Goal: Transaction & Acquisition: Book appointment/travel/reservation

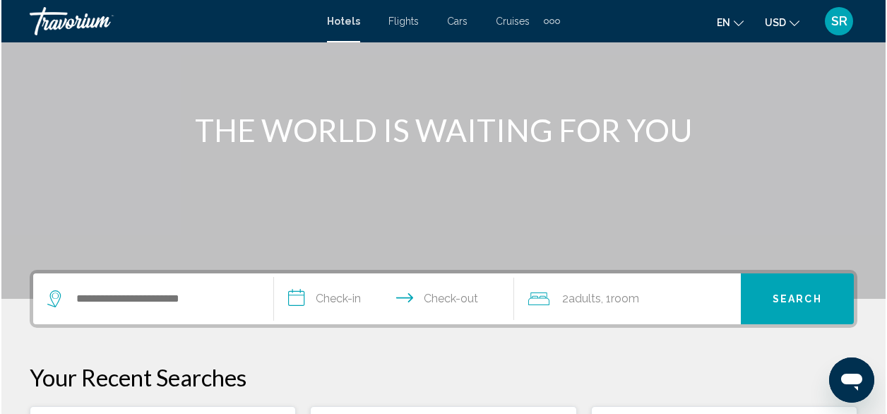
scroll to position [187, 0]
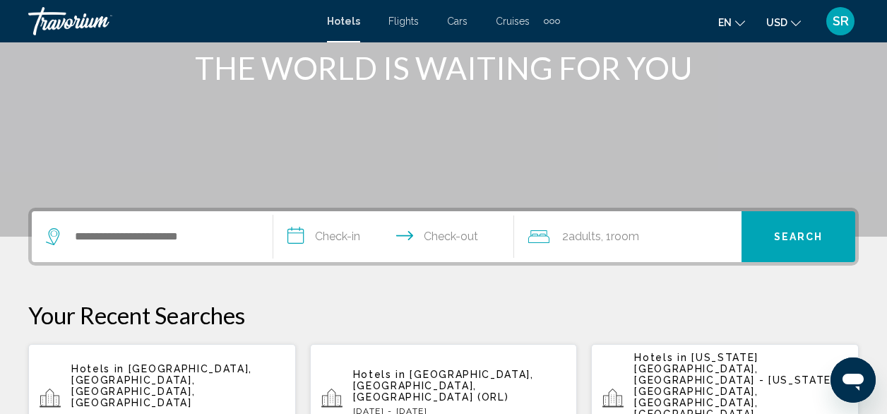
click at [725, 368] on span "[US_STATE][GEOGRAPHIC_DATA], [GEOGRAPHIC_DATA] - [US_STATE][GEOGRAPHIC_DATA], […" at bounding box center [734, 386] width 201 height 68
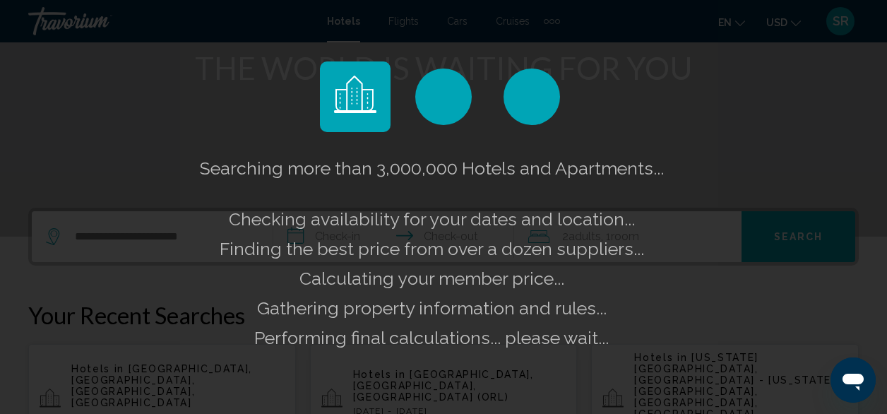
click at [725, 368] on div "Searching more than 3,000,000 Hotels and Apartments... Checking availability fo…" at bounding box center [443, 207] width 887 height 414
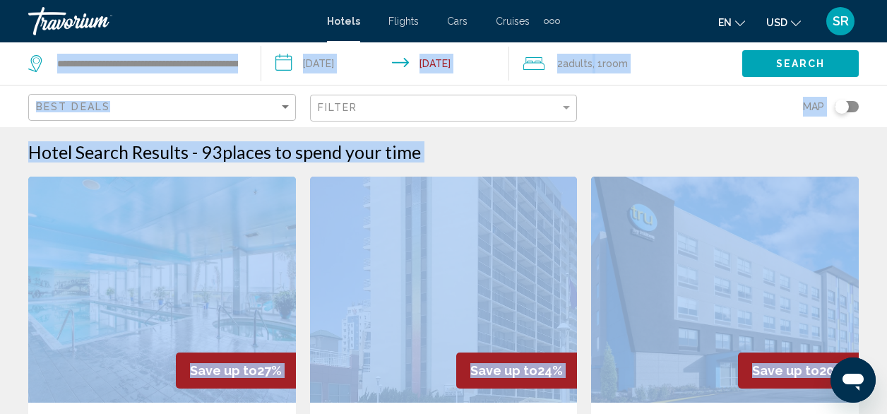
click at [647, 97] on div "Map" at bounding box center [725, 106] width 268 height 42
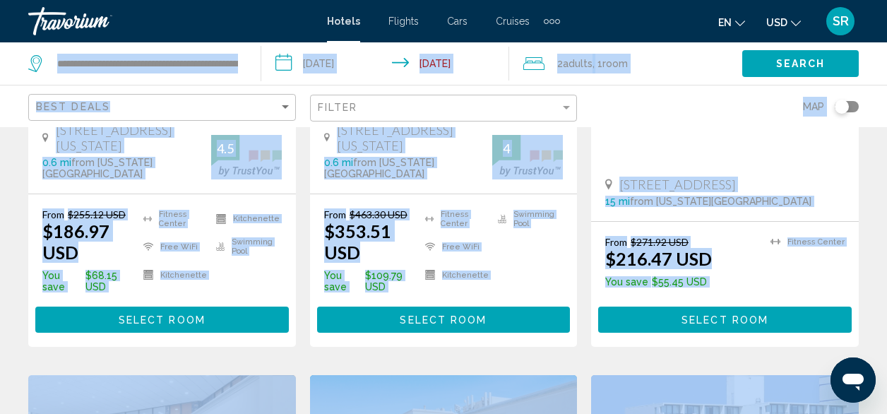
scroll to position [4, 0]
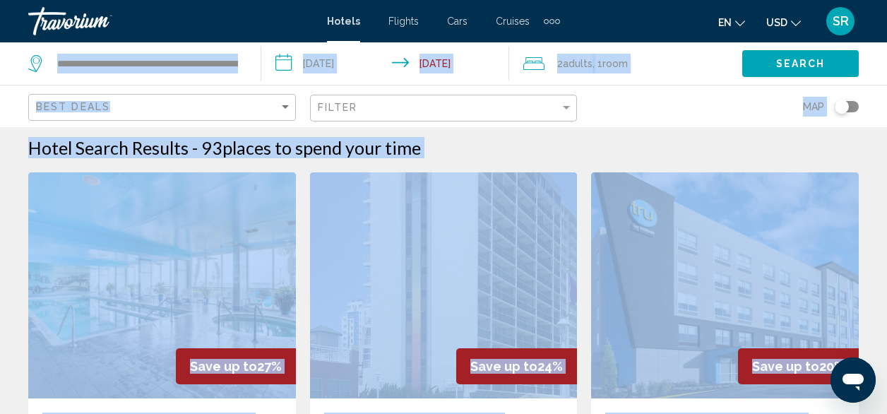
click at [678, 102] on div "Map" at bounding box center [725, 106] width 268 height 42
click at [595, 148] on div "Hotel Search Results - 93 places to spend your time" at bounding box center [443, 147] width 831 height 21
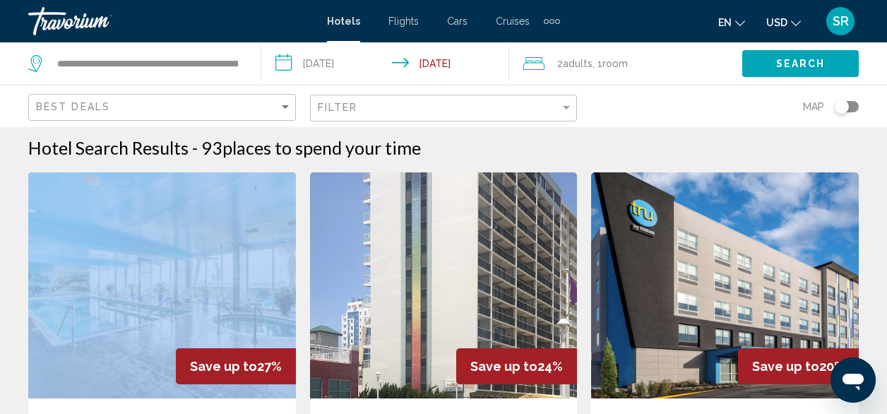
click at [595, 148] on div "Hotel Search Results - 93 places to spend your time" at bounding box center [443, 147] width 831 height 21
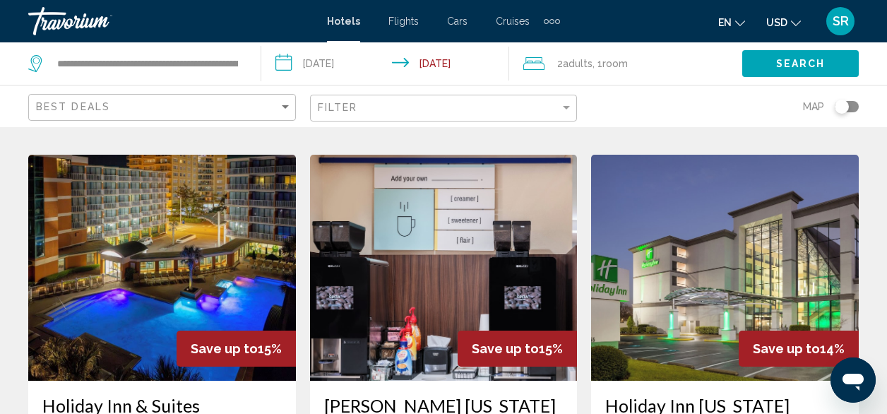
scroll to position [1174, 0]
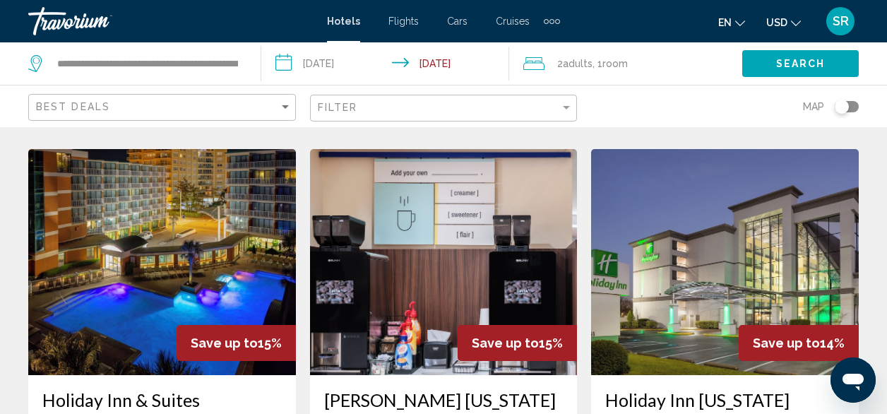
click at [396, 211] on img "Main content" at bounding box center [444, 262] width 268 height 226
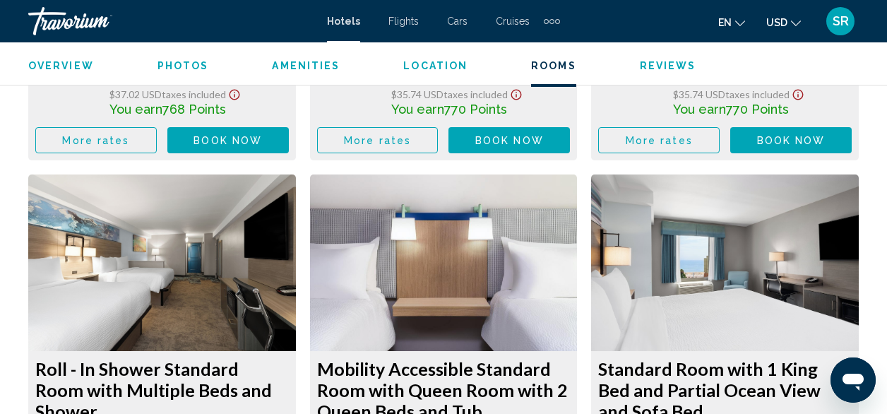
scroll to position [3684, 0]
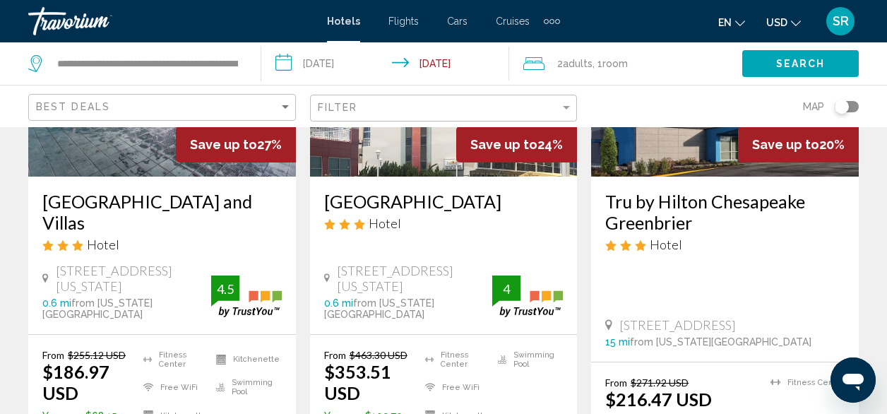
scroll to position [293, 0]
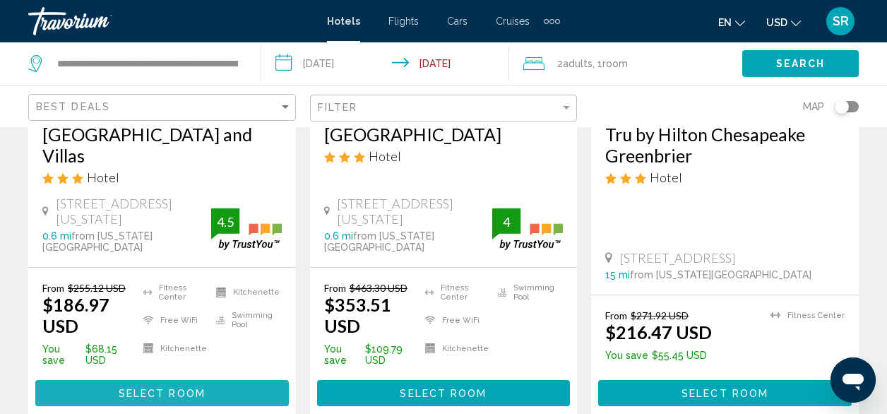
click at [171, 388] on span "Select Room" at bounding box center [162, 393] width 87 height 11
click at [0, 0] on div at bounding box center [0, 0] width 0 height 0
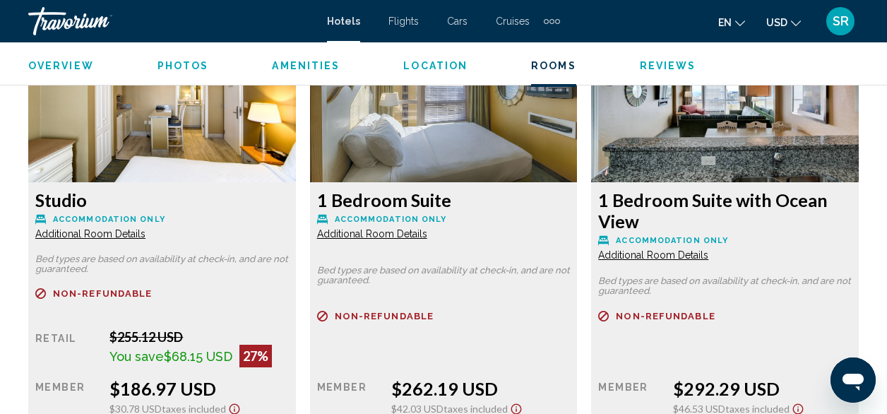
scroll to position [2171, 0]
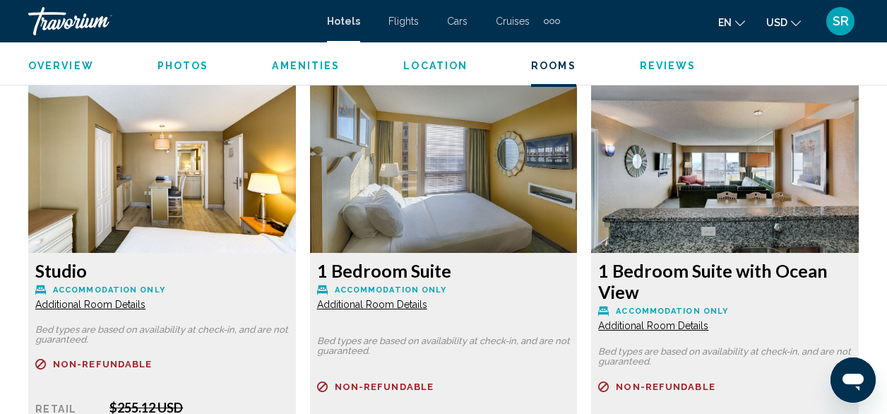
click at [78, 303] on span "Additional Room Details" at bounding box center [90, 304] width 110 height 11
click at [79, 303] on span "Additional Room Details" at bounding box center [90, 304] width 110 height 11
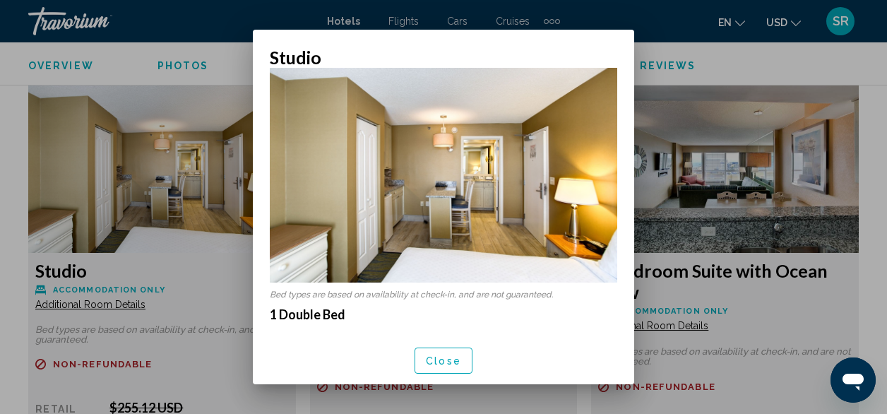
scroll to position [5, 0]
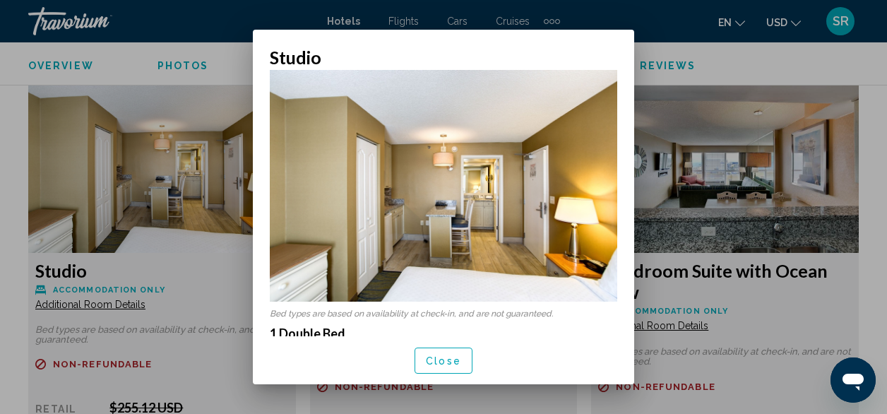
click at [188, 249] on div at bounding box center [443, 207] width 887 height 414
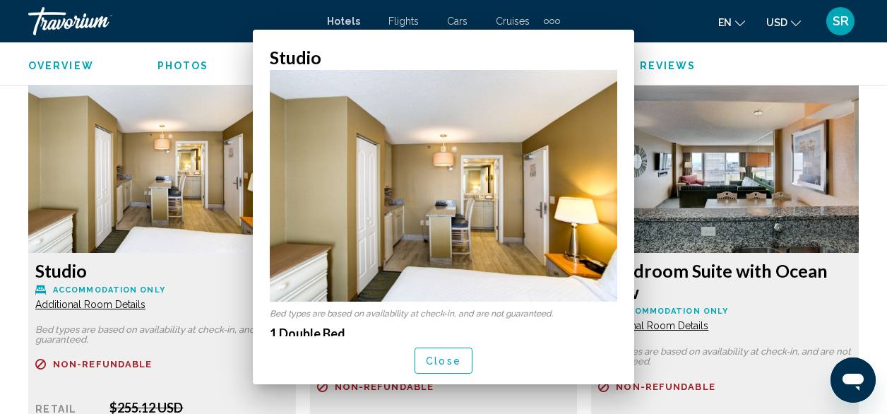
click at [188, 249] on img "Main content" at bounding box center [162, 164] width 268 height 177
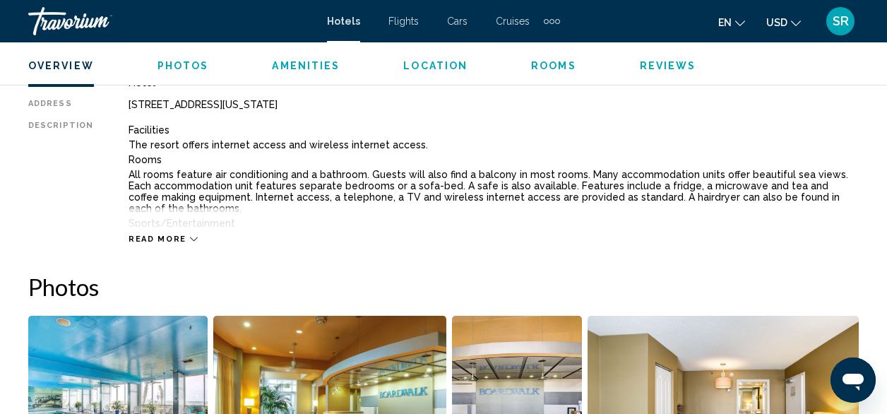
scroll to position [755, 0]
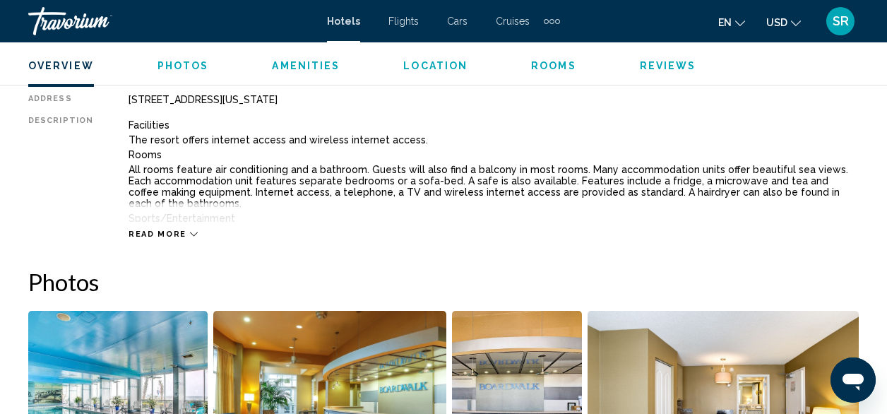
click at [161, 233] on span "Read more" at bounding box center [158, 234] width 58 height 9
click at [161, 242] on p "Resort Fee of 25USD+tax per room per night is mandatory. It is not included in …" at bounding box center [494, 247] width 730 height 11
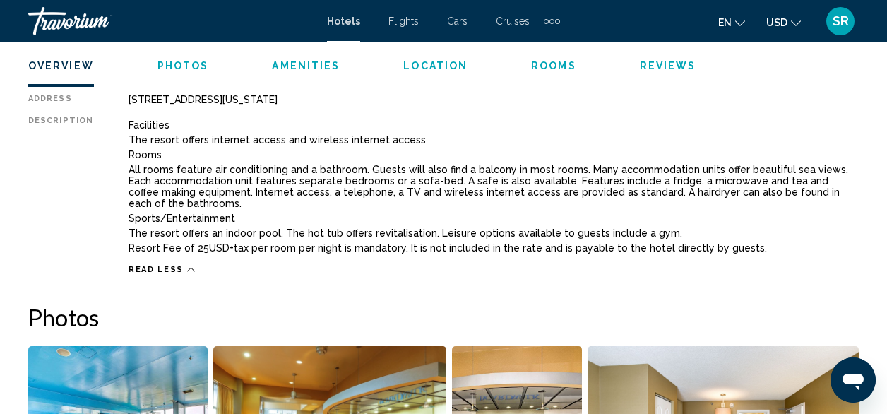
click at [221, 257] on div "Read less" at bounding box center [494, 266] width 730 height 18
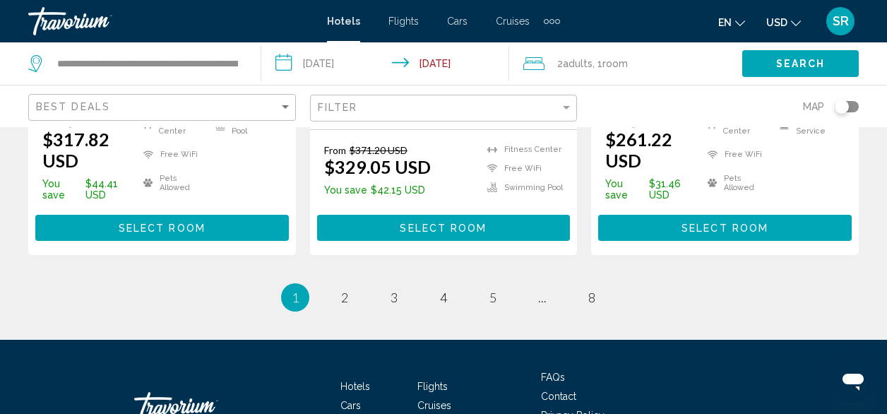
scroll to position [2192, 0]
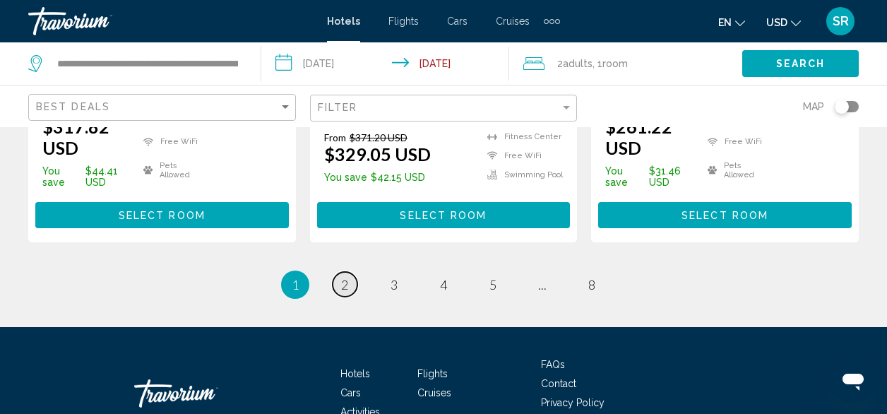
click at [343, 277] on span "2" at bounding box center [344, 285] width 7 height 16
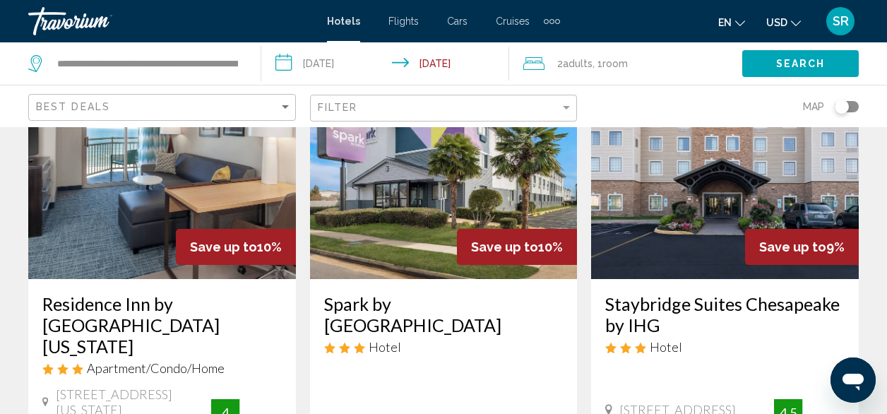
scroll to position [125, 0]
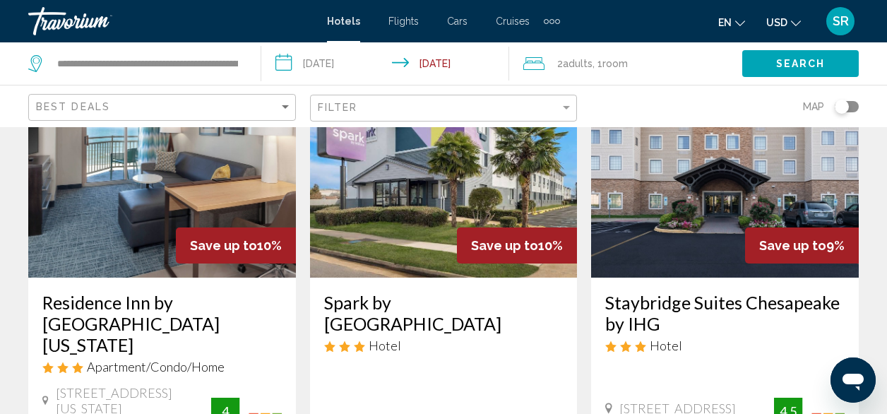
click at [396, 184] on img "Main content" at bounding box center [444, 165] width 268 height 226
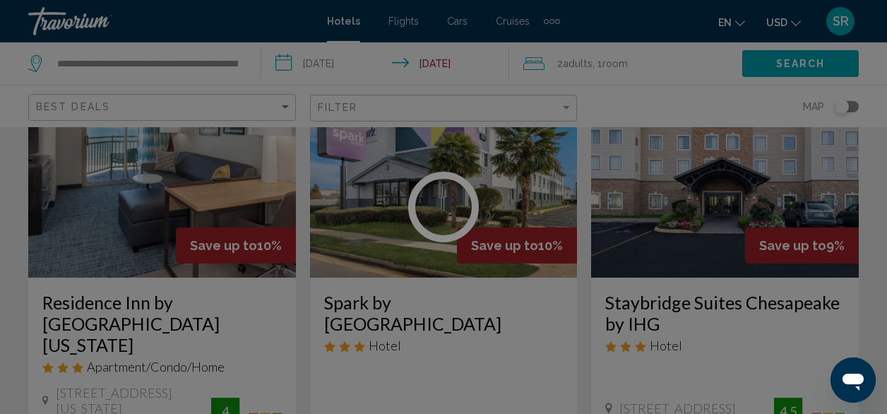
click at [396, 184] on div at bounding box center [443, 207] width 887 height 414
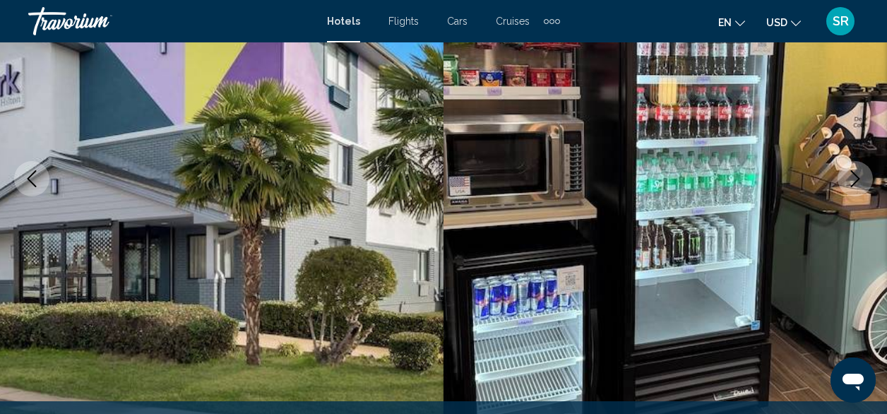
scroll to position [561, 0]
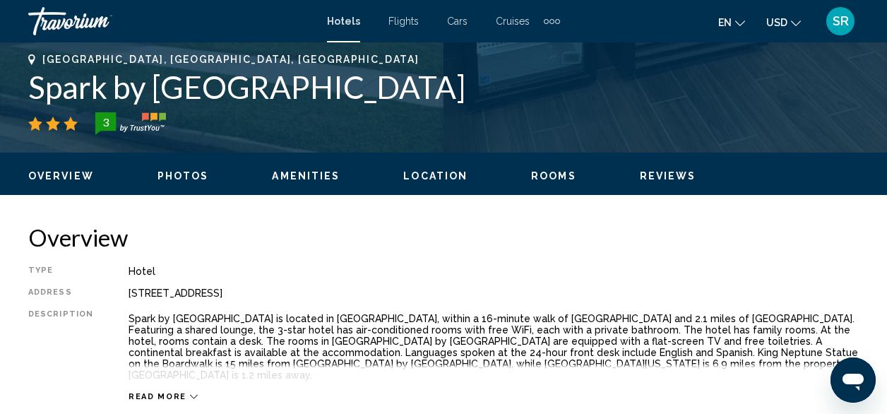
click at [165, 379] on div "Read more" at bounding box center [494, 382] width 730 height 39
click at [164, 392] on span "Read more" at bounding box center [158, 396] width 58 height 9
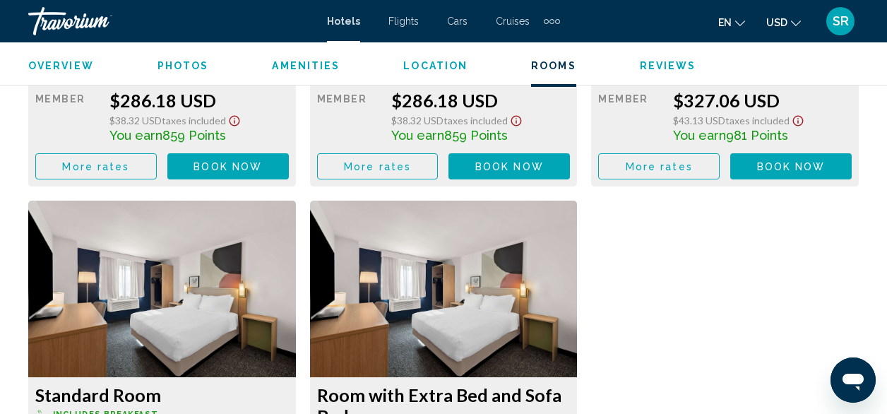
scroll to position [2430, 0]
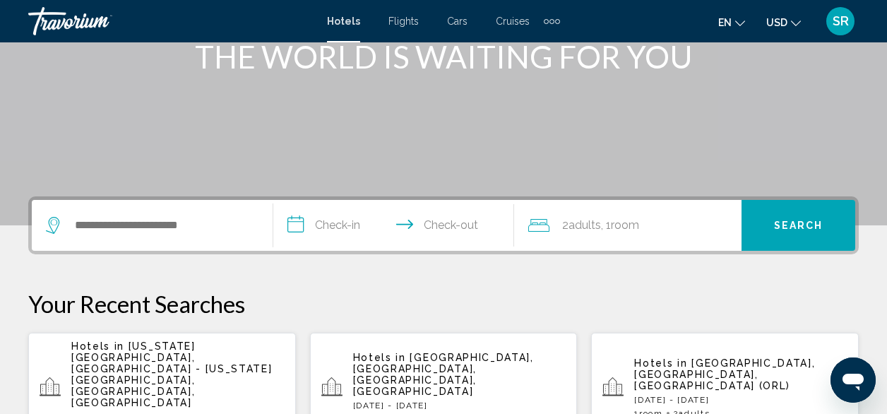
scroll to position [222, 0]
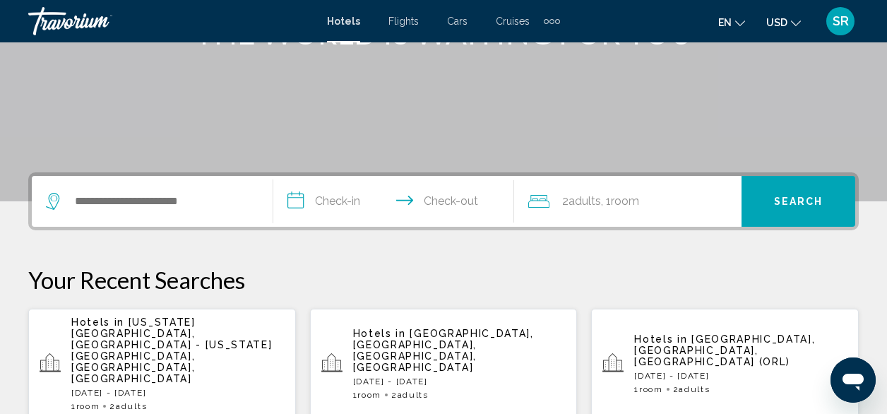
click at [124, 336] on span "[US_STATE][GEOGRAPHIC_DATA], [GEOGRAPHIC_DATA] - [US_STATE][GEOGRAPHIC_DATA], […" at bounding box center [171, 350] width 201 height 68
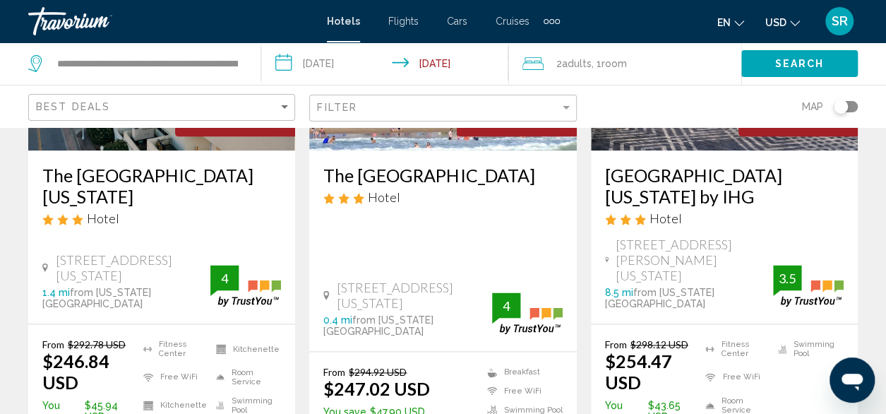
scroll to position [833, 0]
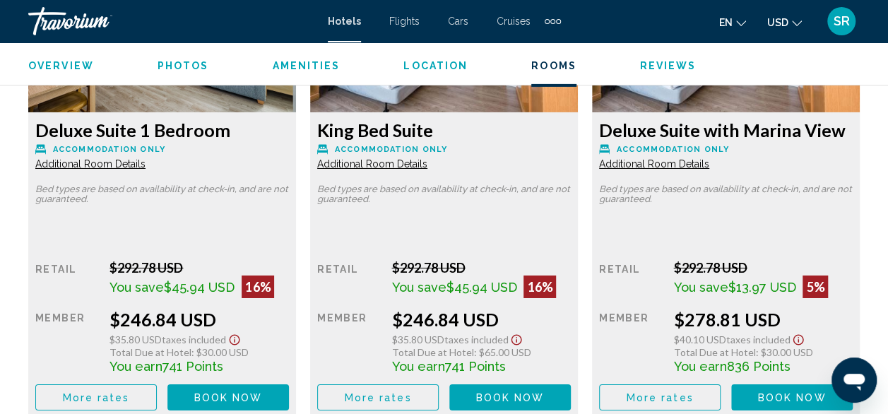
scroll to position [2380, 0]
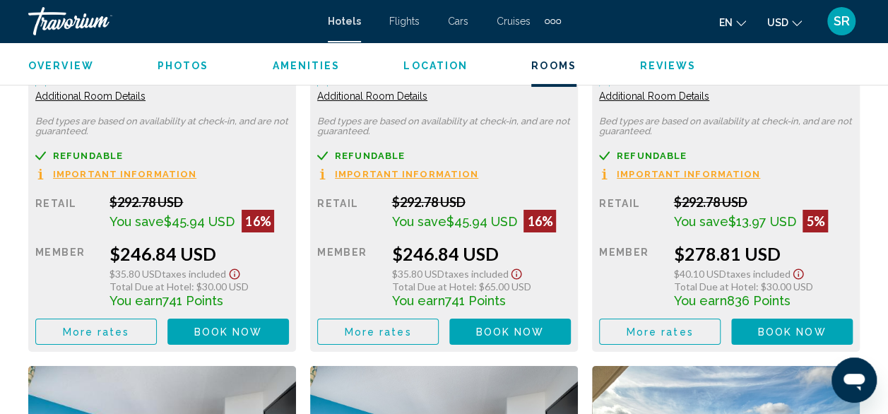
click at [223, 330] on span "Book now" at bounding box center [228, 331] width 69 height 11
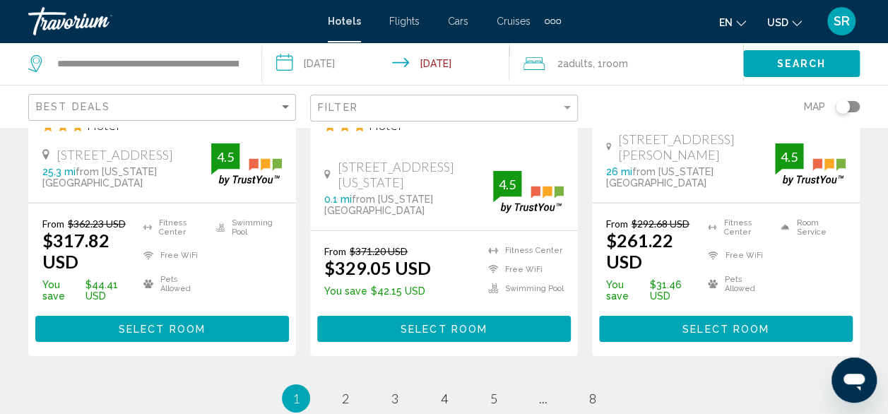
scroll to position [2129, 0]
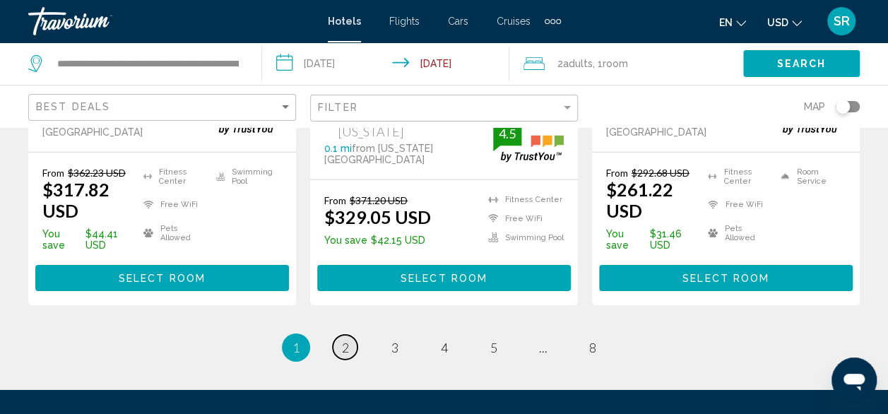
click at [345, 340] on span "2" at bounding box center [345, 348] width 7 height 16
click at [345, 333] on li "page 2" at bounding box center [345, 347] width 28 height 28
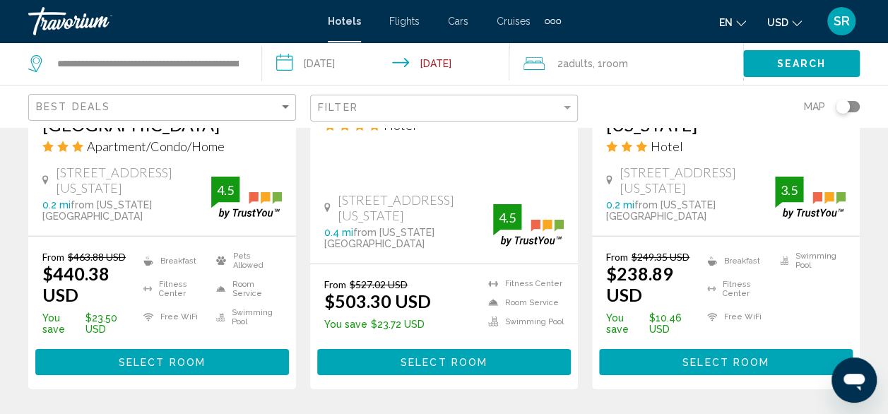
scroll to position [2091, 0]
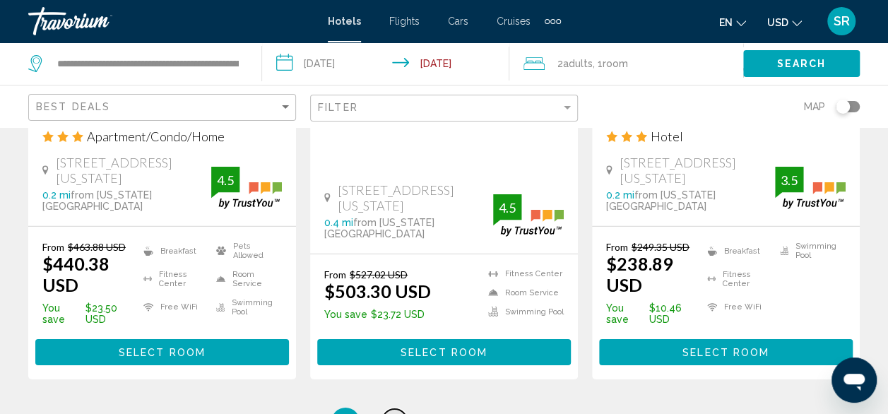
click at [393, 413] on span "3" at bounding box center [394, 422] width 7 height 16
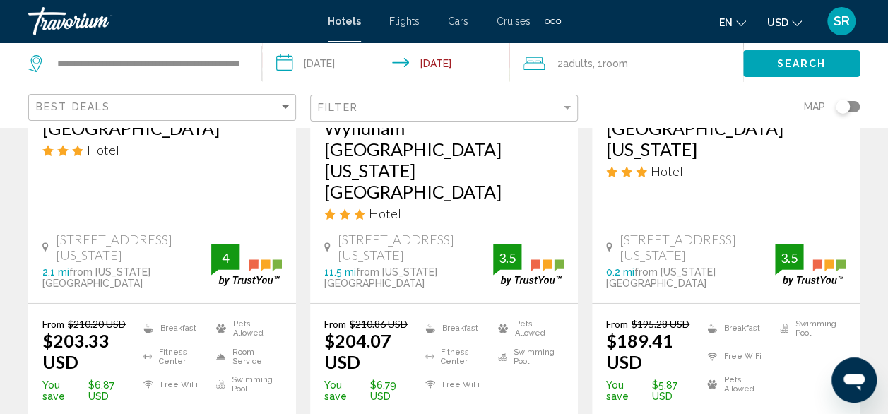
scroll to position [2078, 0]
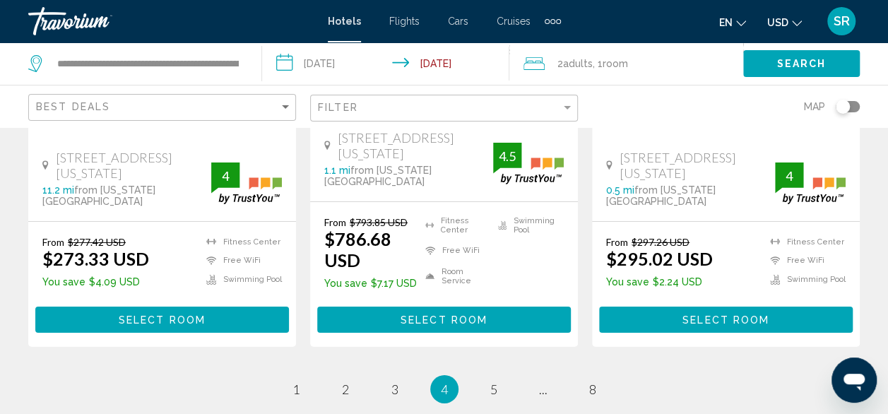
scroll to position [2116, 0]
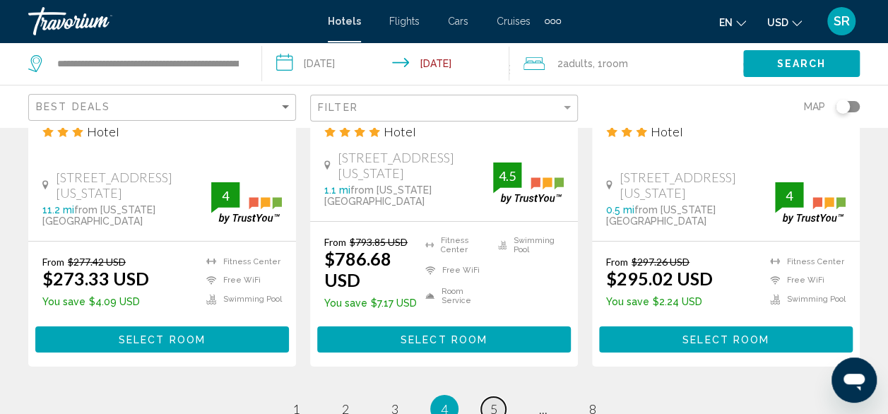
click at [495, 401] on span "5" at bounding box center [493, 409] width 7 height 16
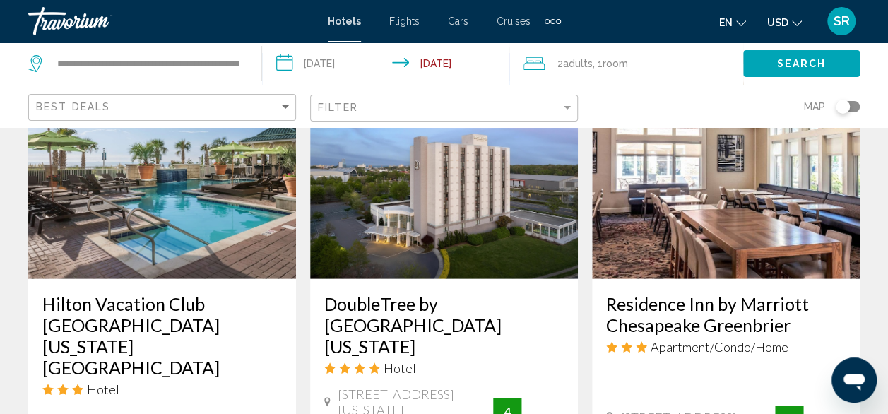
scroll to position [1907, 0]
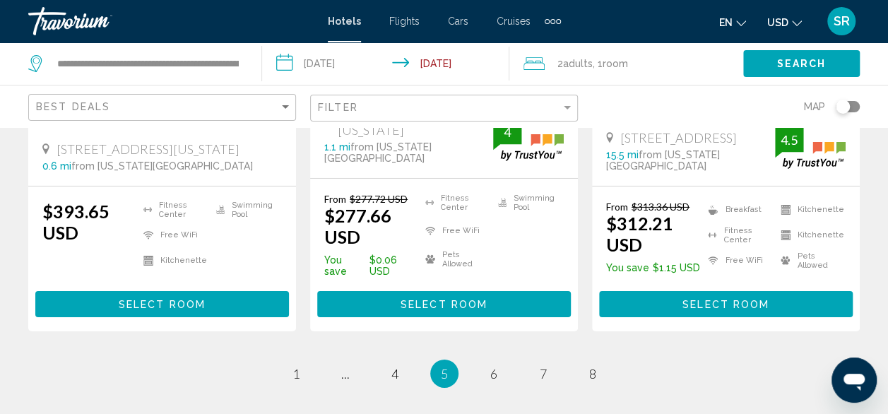
drag, startPoint x: 894, startPoint y: 116, endPoint x: 16, endPoint y: 5, distance: 885.0
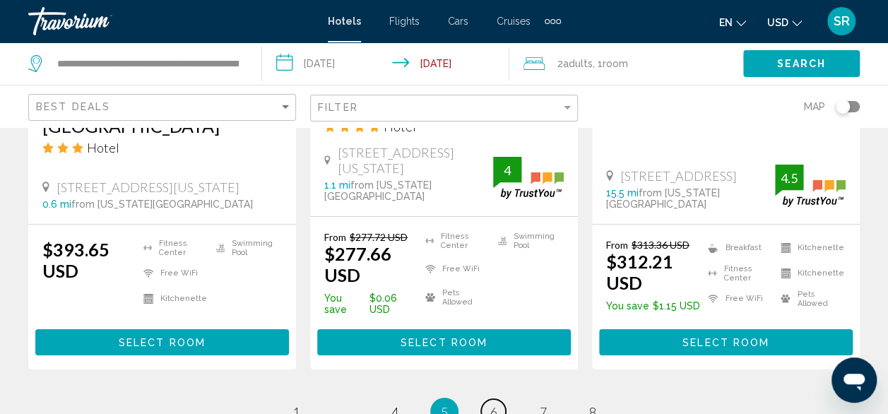
click at [489, 399] on link "page 6" at bounding box center [493, 411] width 25 height 25
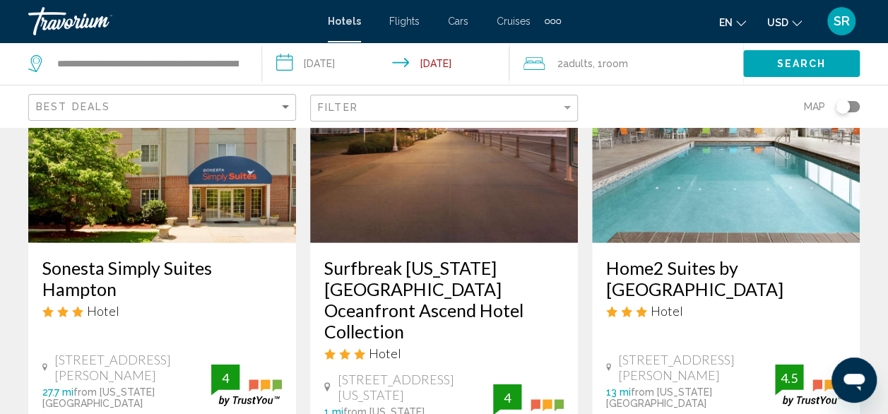
scroll to position [1873, 0]
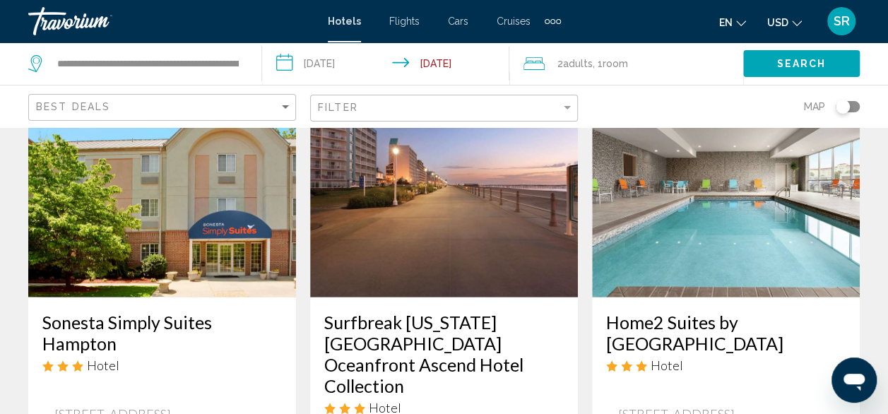
click at [400, 311] on h3 "Surfbreak [US_STATE][GEOGRAPHIC_DATA] Oceanfront Ascend Hotel Collection" at bounding box center [443, 353] width 239 height 85
click at [0, 0] on div at bounding box center [0, 0] width 0 height 0
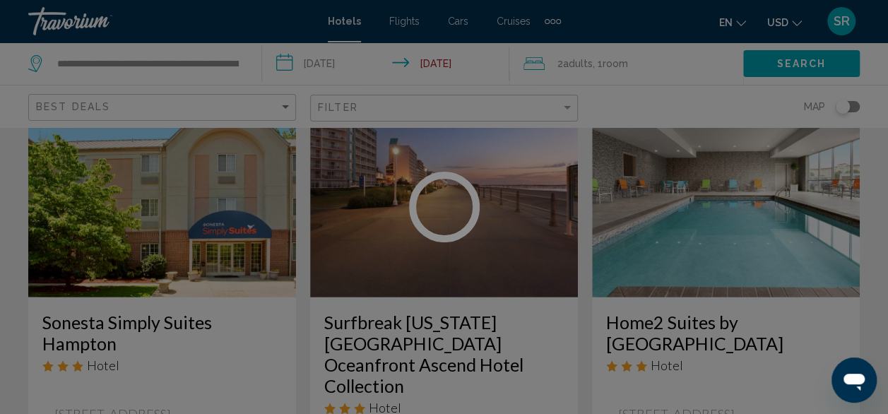
scroll to position [171, 0]
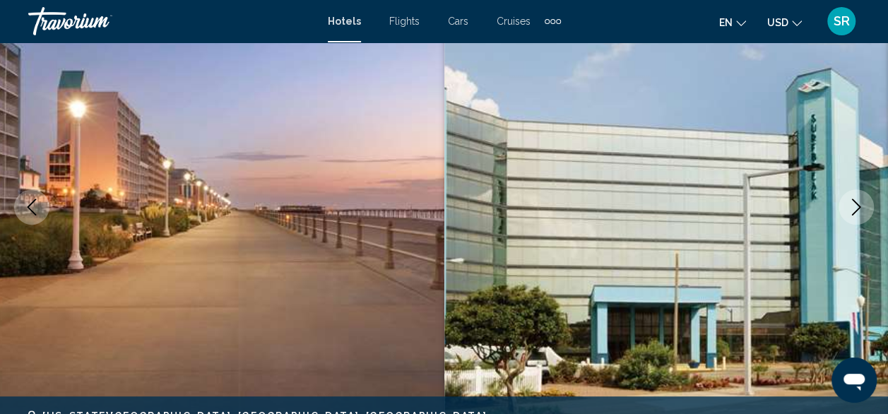
click at [856, 207] on icon "Next image" at bounding box center [856, 206] width 17 height 17
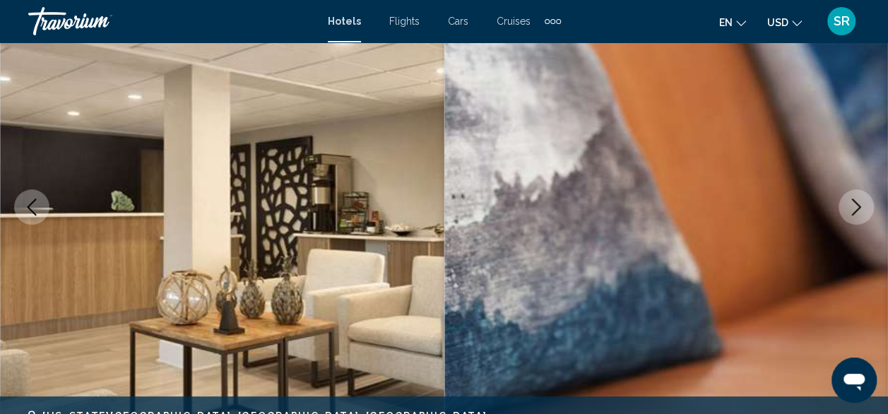
click at [853, 205] on icon "Next image" at bounding box center [856, 206] width 17 height 17
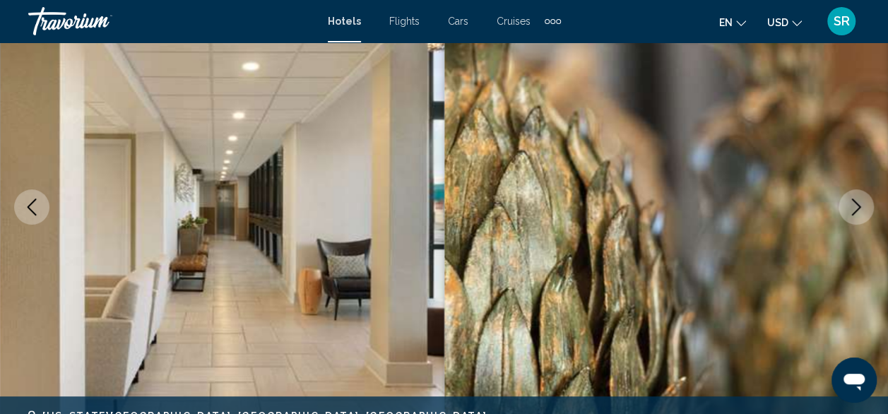
click at [853, 205] on icon "Next image" at bounding box center [856, 206] width 17 height 17
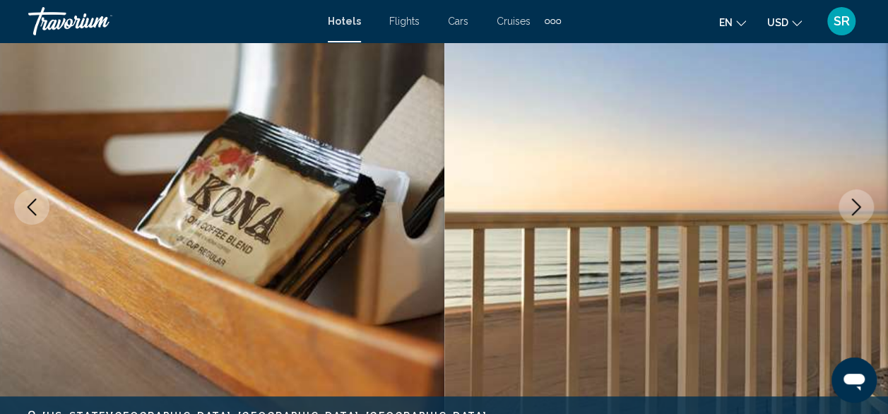
click at [853, 205] on icon "Next image" at bounding box center [856, 206] width 17 height 17
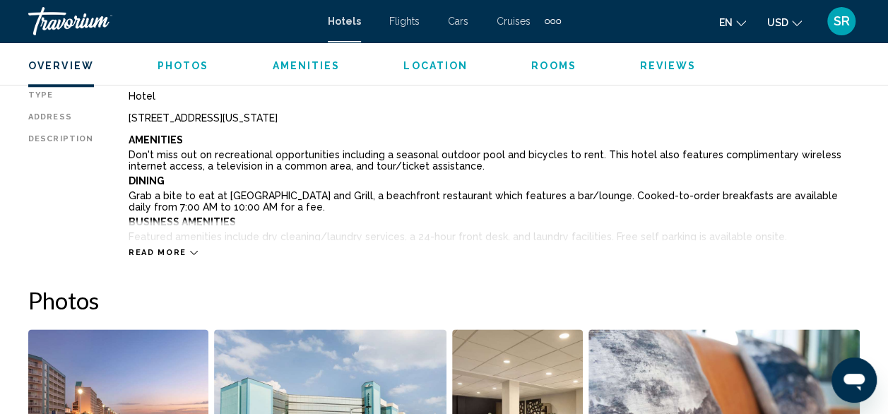
scroll to position [804, 0]
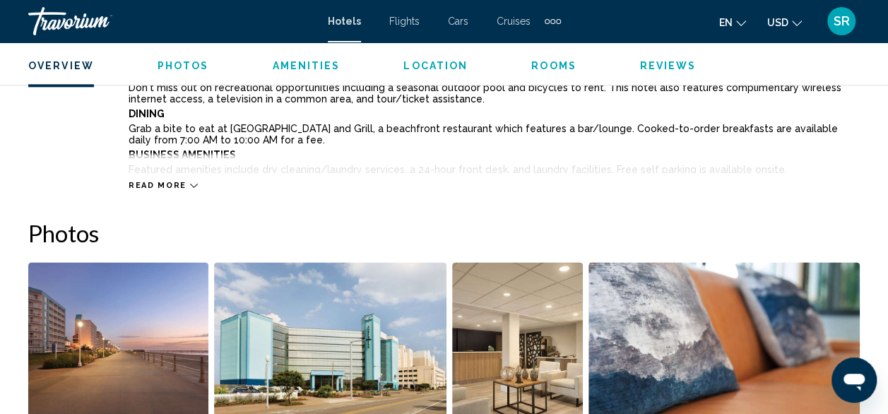
click at [155, 186] on span "Read more" at bounding box center [158, 185] width 58 height 9
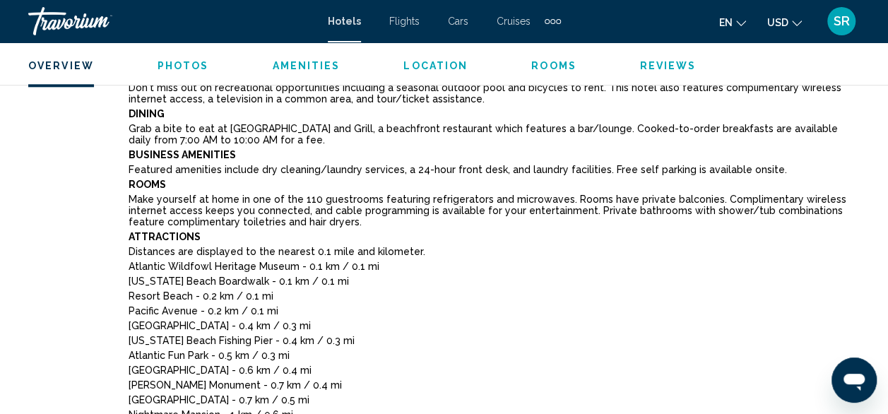
click at [155, 186] on b "Rooms" at bounding box center [147, 184] width 37 height 11
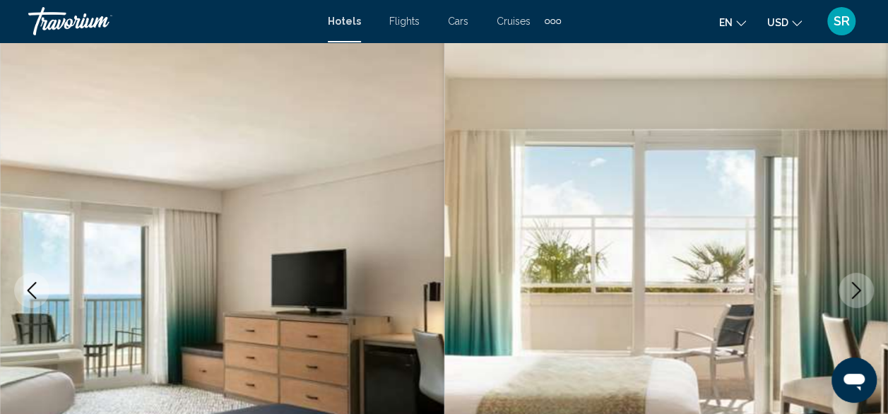
scroll to position [0, 0]
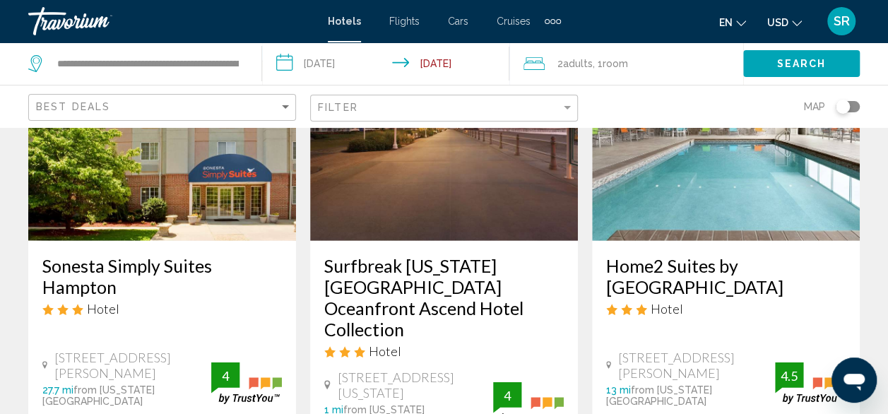
scroll to position [1932, 0]
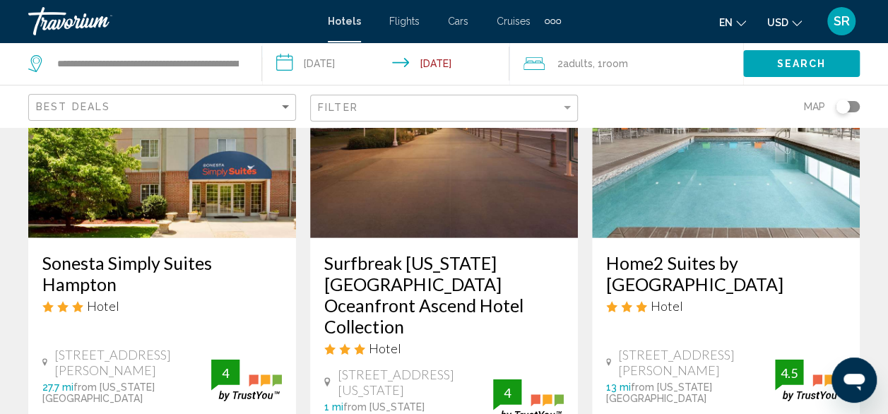
click at [402, 252] on h3 "Surfbreak [US_STATE][GEOGRAPHIC_DATA] Oceanfront Ascend Hotel Collection" at bounding box center [443, 294] width 239 height 85
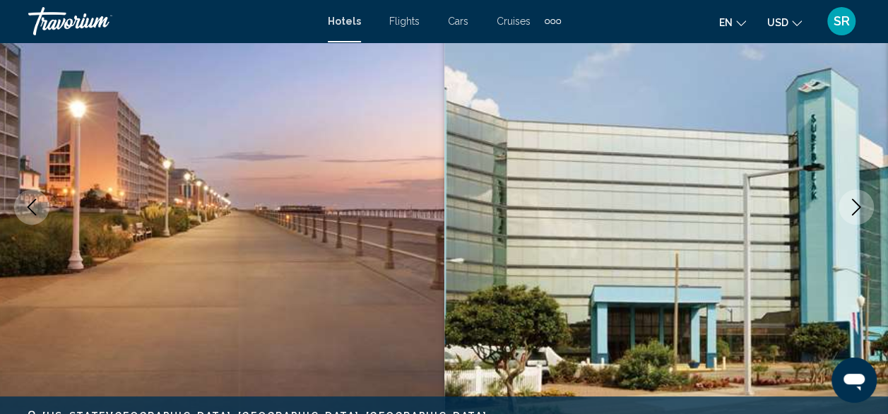
click at [860, 206] on icon "Next image" at bounding box center [856, 206] width 17 height 17
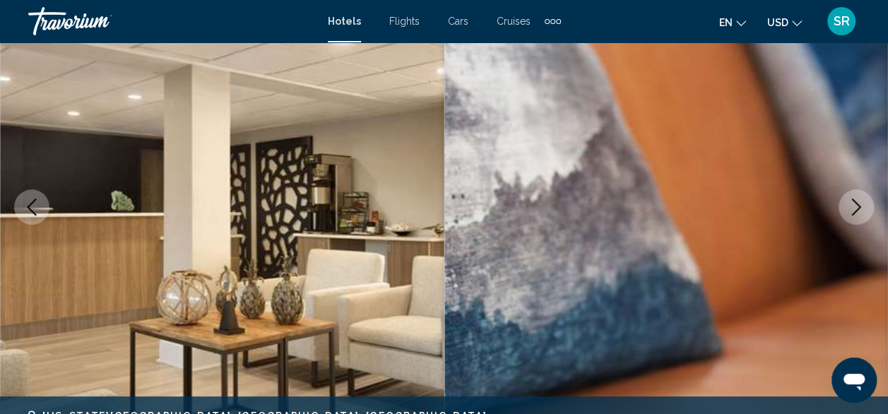
click at [857, 204] on icon "Next image" at bounding box center [856, 206] width 9 height 17
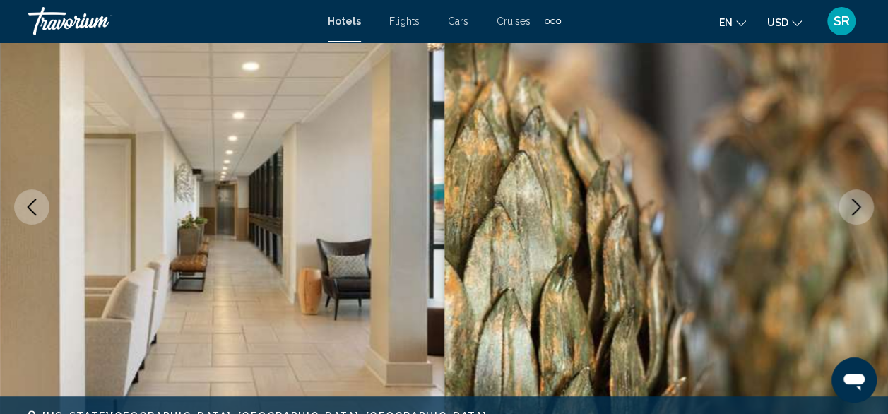
click at [857, 204] on icon "Next image" at bounding box center [856, 206] width 9 height 17
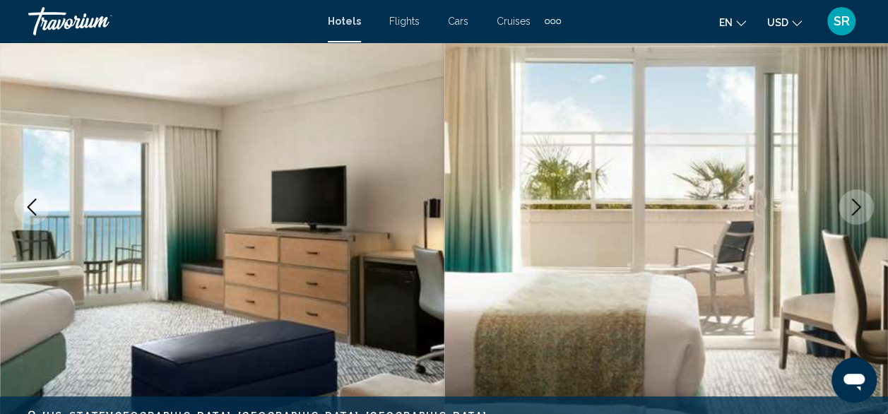
click at [857, 204] on icon "Next image" at bounding box center [856, 206] width 9 height 17
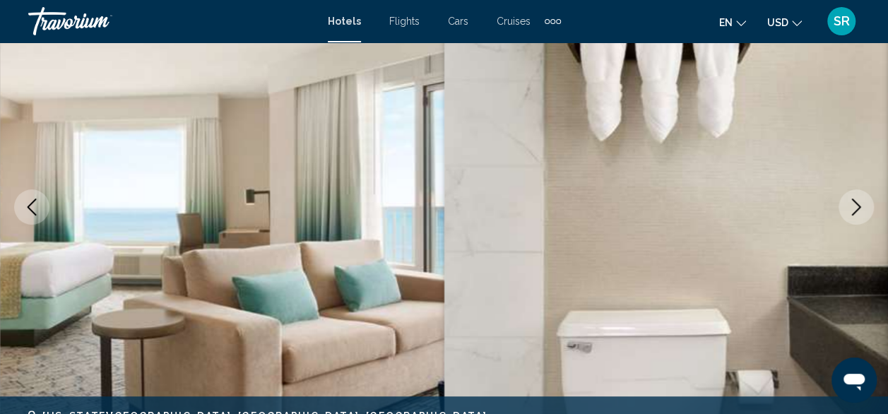
click at [857, 204] on icon "Next image" at bounding box center [856, 206] width 9 height 17
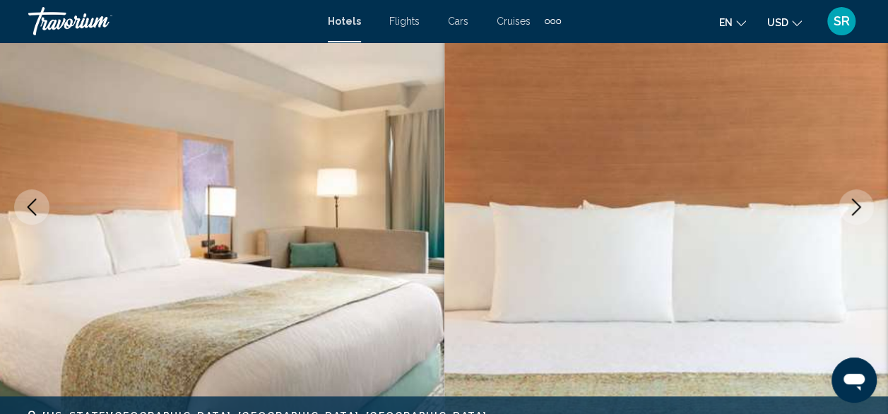
click at [857, 204] on icon "Next image" at bounding box center [856, 206] width 9 height 17
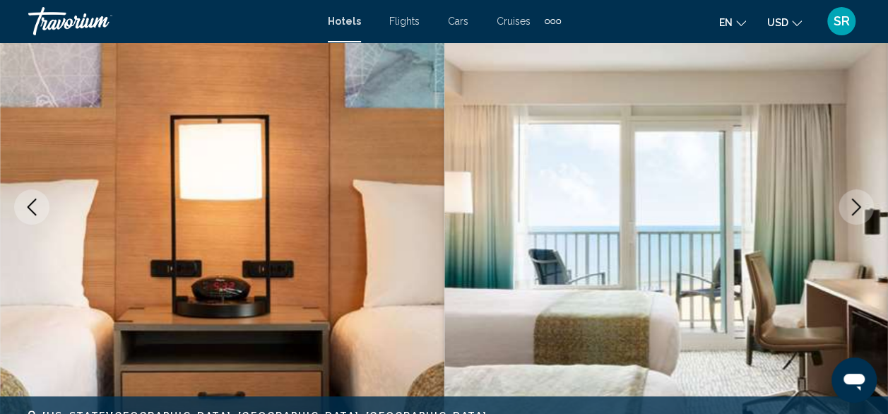
click at [857, 204] on icon "Next image" at bounding box center [856, 206] width 9 height 17
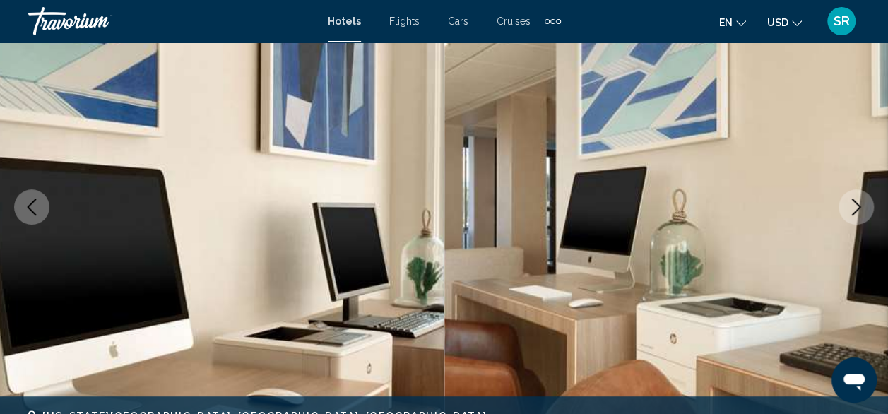
click at [857, 201] on icon "Next image" at bounding box center [856, 206] width 17 height 17
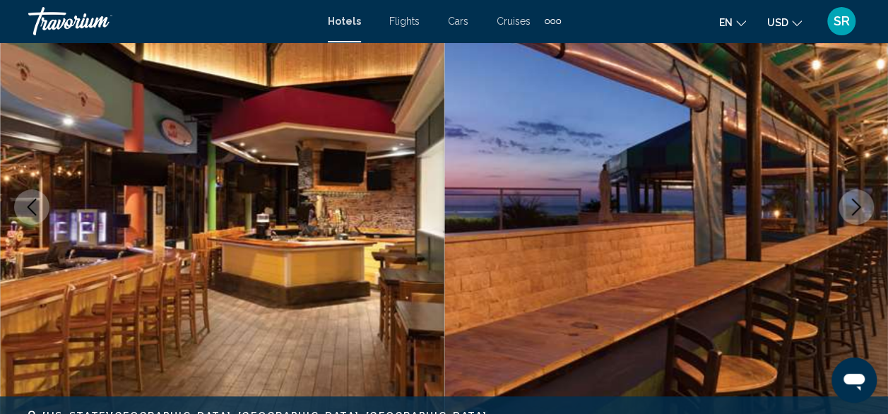
click at [856, 203] on icon "Next image" at bounding box center [856, 206] width 9 height 17
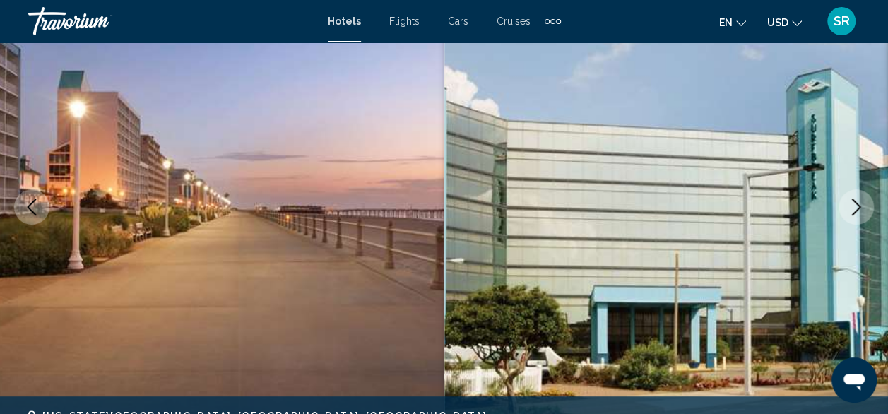
click at [38, 207] on icon "Previous image" at bounding box center [31, 206] width 17 height 17
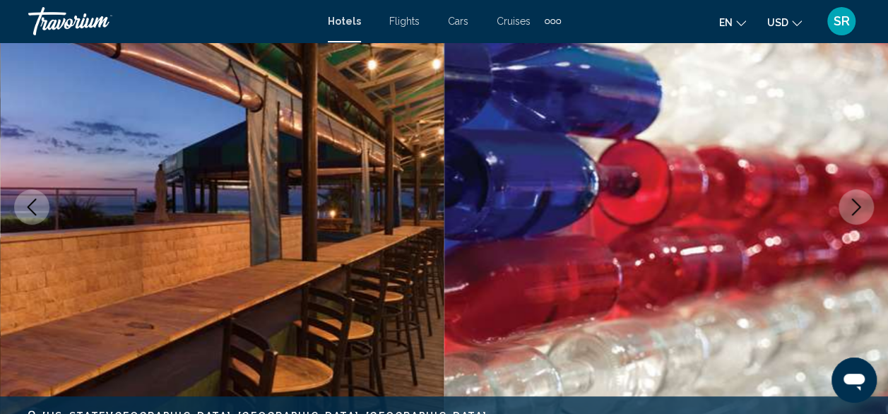
click at [38, 207] on icon "Previous image" at bounding box center [31, 206] width 17 height 17
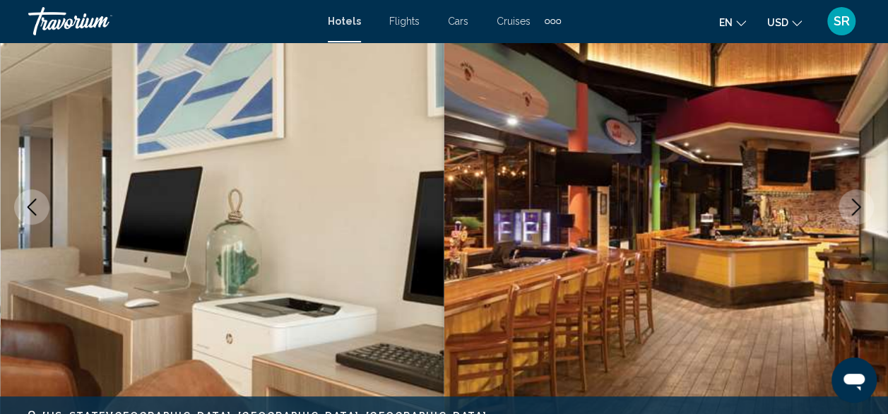
click at [860, 207] on icon "Next image" at bounding box center [856, 206] width 9 height 17
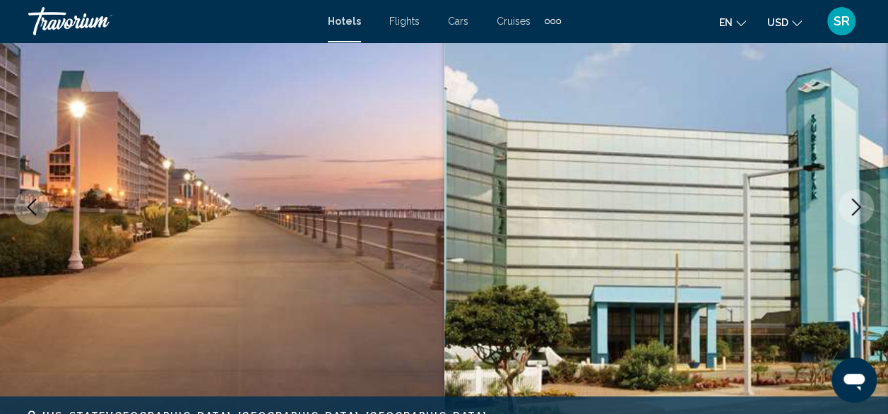
click at [38, 210] on icon "Previous image" at bounding box center [31, 206] width 17 height 17
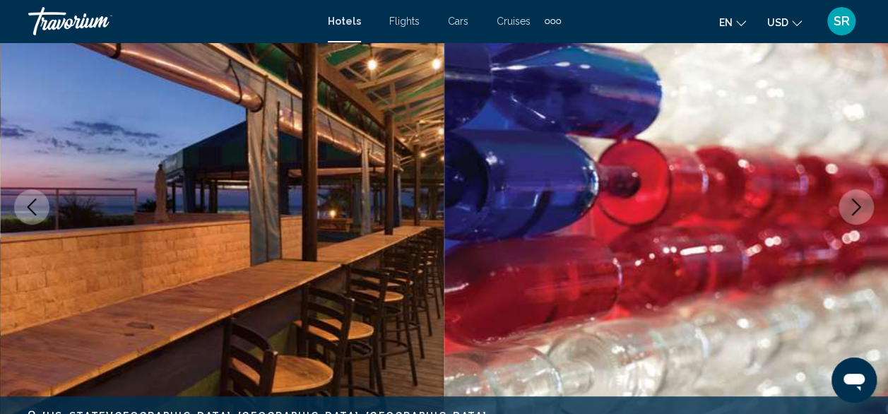
click at [38, 210] on icon "Previous image" at bounding box center [31, 206] width 17 height 17
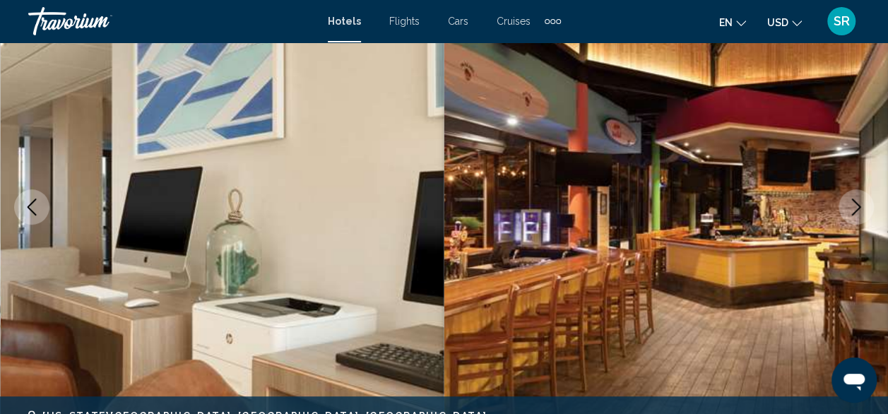
click at [851, 208] on icon "Next image" at bounding box center [856, 206] width 17 height 17
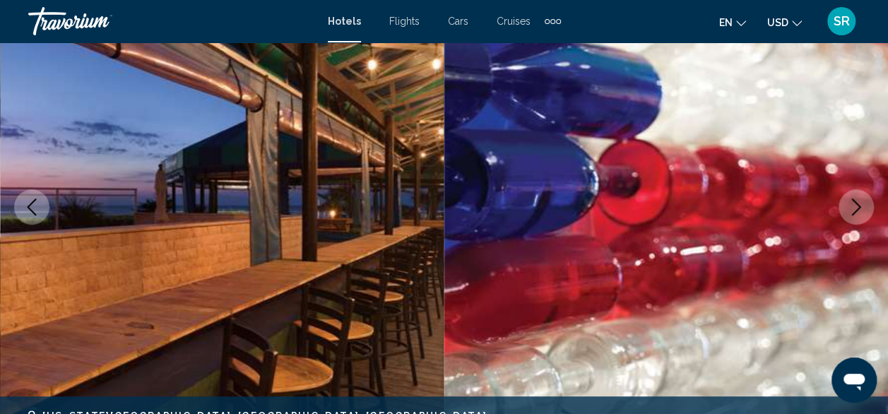
click at [851, 208] on icon "Next image" at bounding box center [856, 206] width 17 height 17
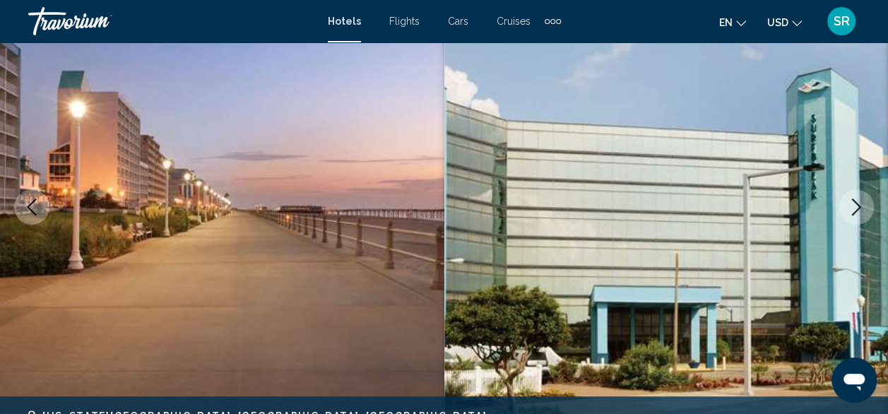
click at [851, 208] on icon "Next image" at bounding box center [856, 206] width 17 height 17
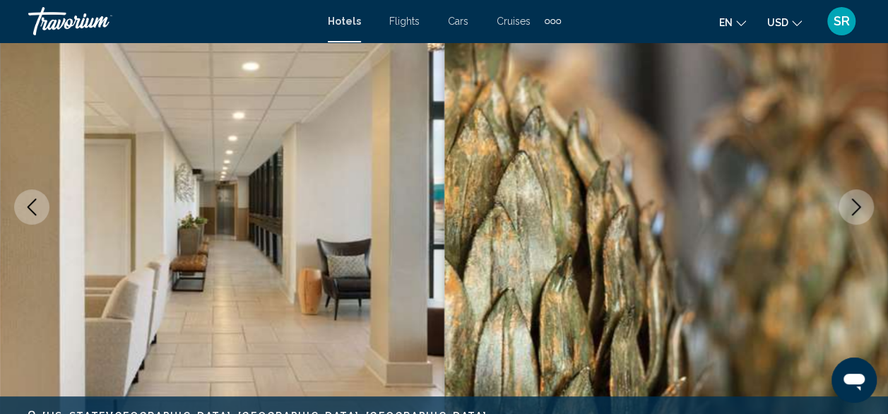
click at [851, 208] on icon "Next image" at bounding box center [856, 206] width 17 height 17
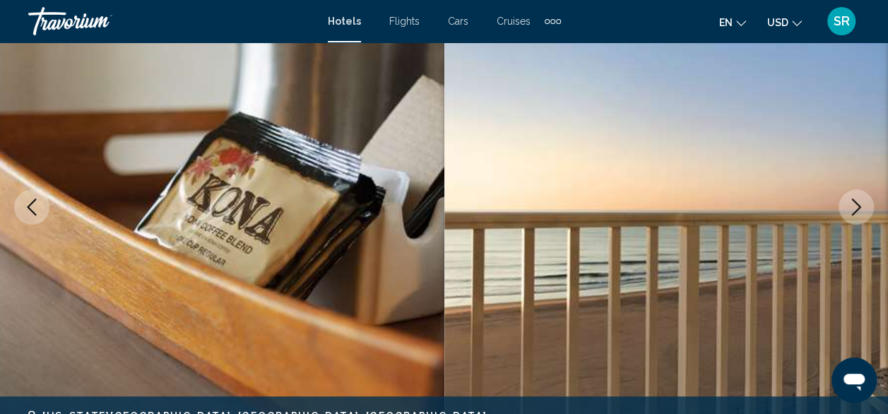
click at [851, 208] on icon "Next image" at bounding box center [856, 206] width 17 height 17
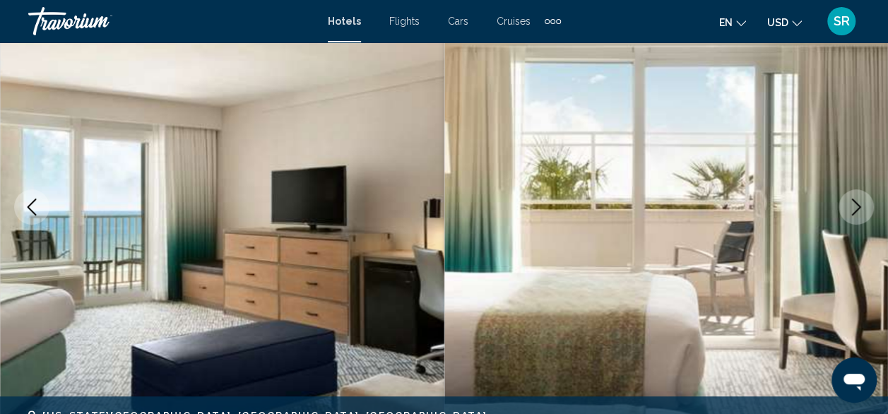
click at [851, 208] on icon "Next image" at bounding box center [856, 206] width 17 height 17
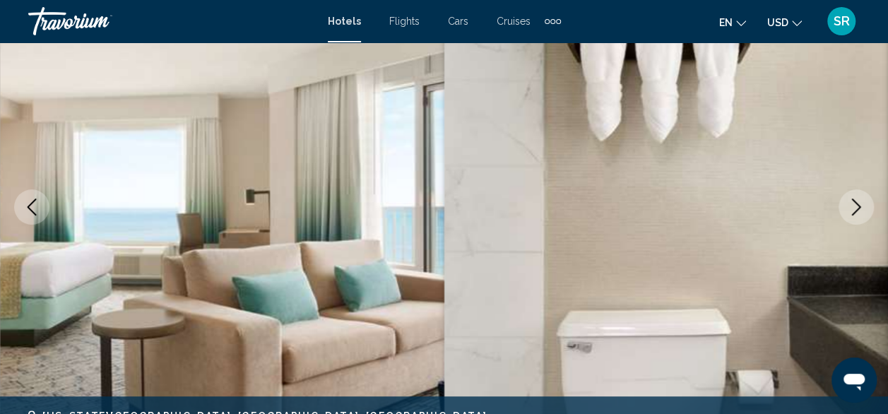
click at [851, 208] on icon "Next image" at bounding box center [856, 206] width 17 height 17
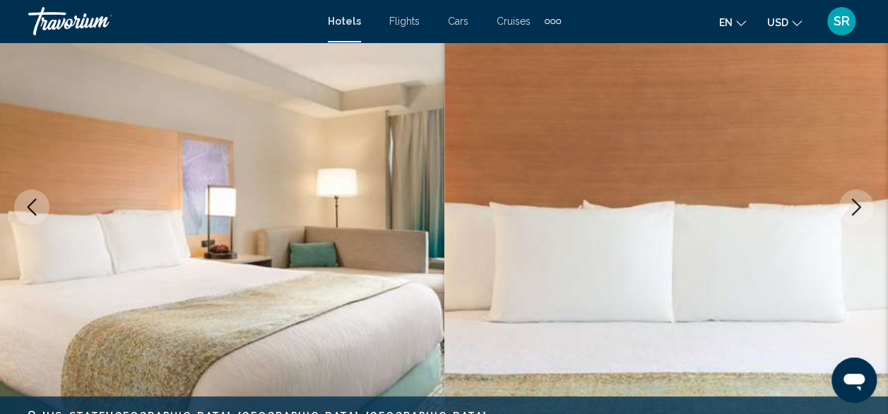
click at [851, 208] on icon "Next image" at bounding box center [856, 206] width 17 height 17
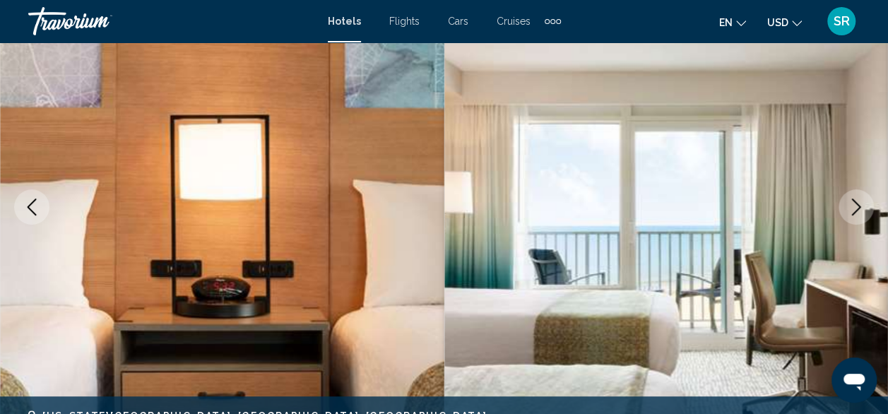
click at [851, 208] on icon "Next image" at bounding box center [856, 206] width 17 height 17
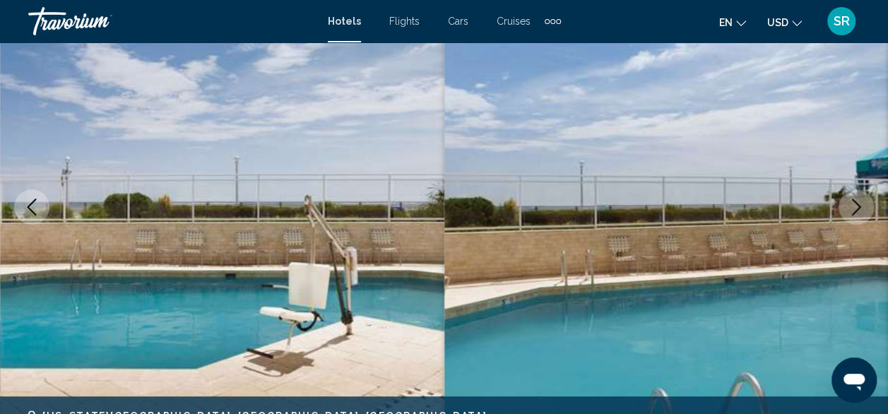
click at [851, 208] on icon "Next image" at bounding box center [856, 206] width 17 height 17
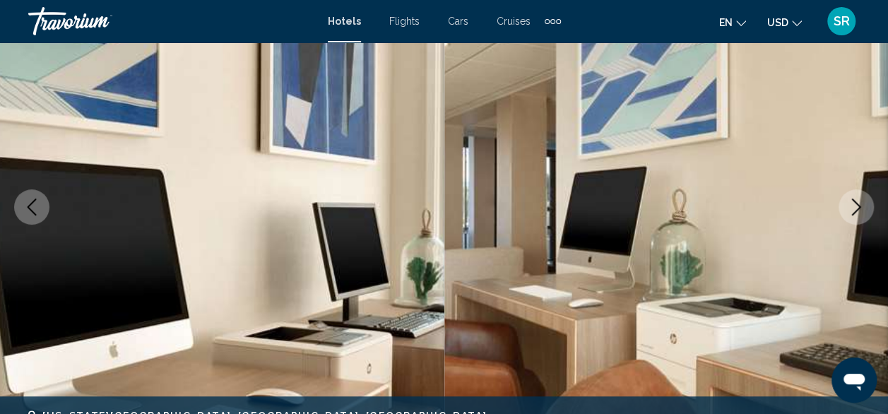
click at [34, 213] on icon "Previous image" at bounding box center [32, 206] width 9 height 17
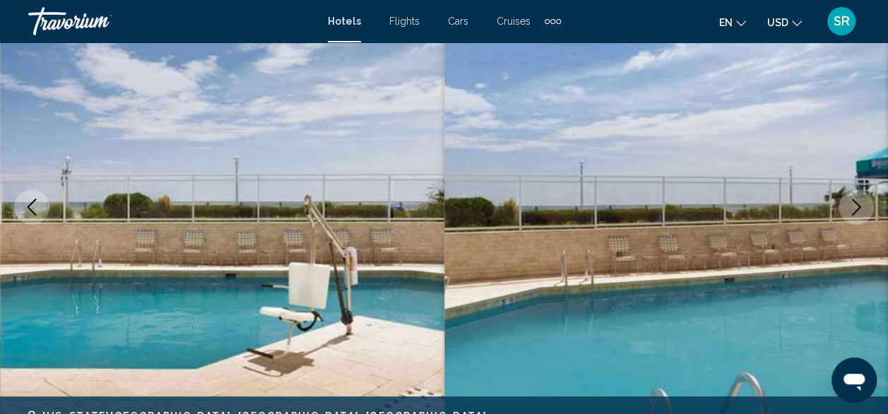
click at [856, 210] on icon "Next image" at bounding box center [856, 206] width 9 height 17
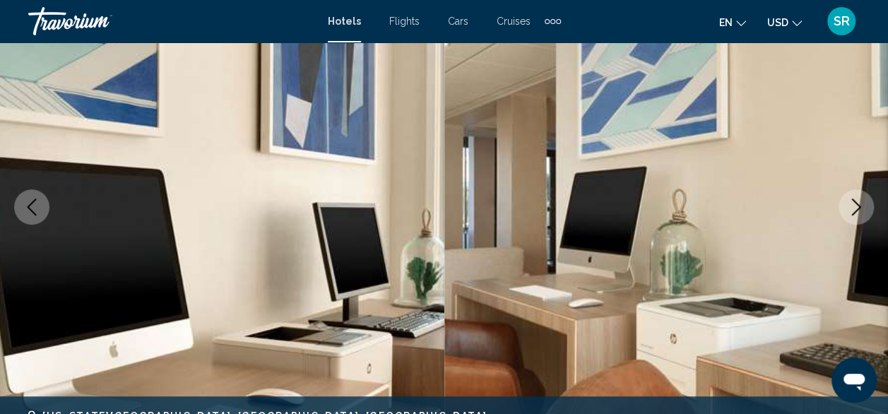
click at [856, 213] on icon "Next image" at bounding box center [856, 206] width 17 height 17
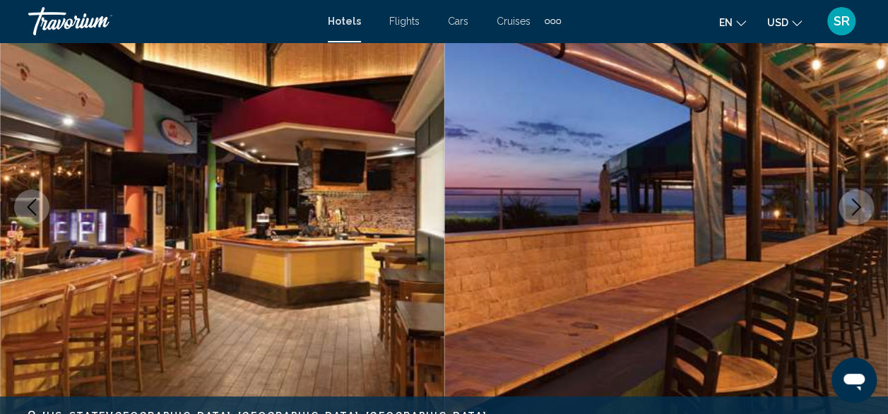
click at [857, 214] on icon "Next image" at bounding box center [856, 206] width 17 height 17
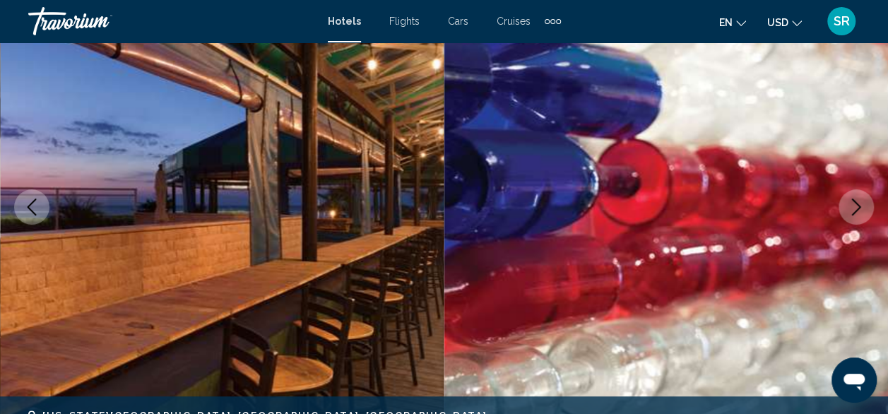
click at [858, 215] on button "Next image" at bounding box center [855, 206] width 35 height 35
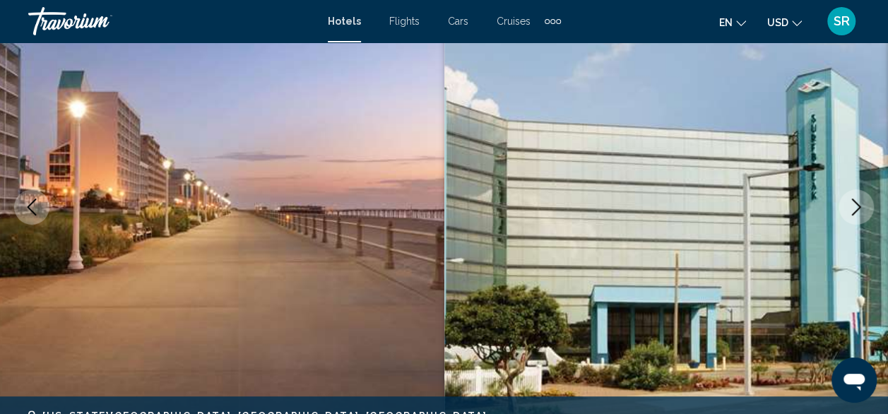
click at [863, 207] on icon "Next image" at bounding box center [856, 206] width 17 height 17
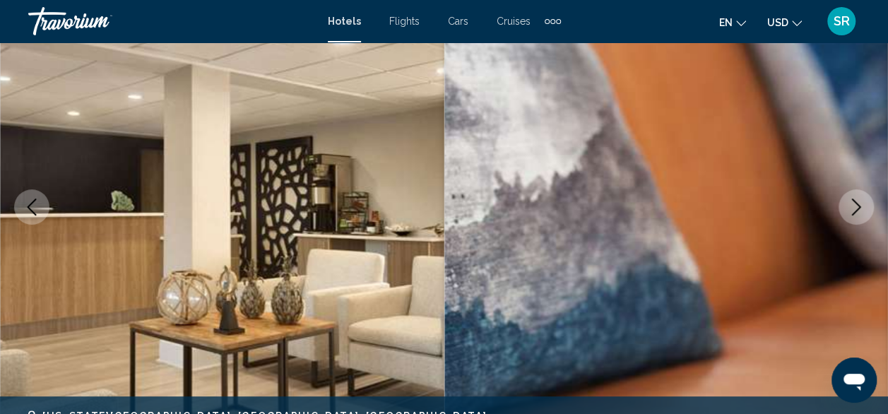
click at [860, 202] on icon "Next image" at bounding box center [856, 206] width 17 height 17
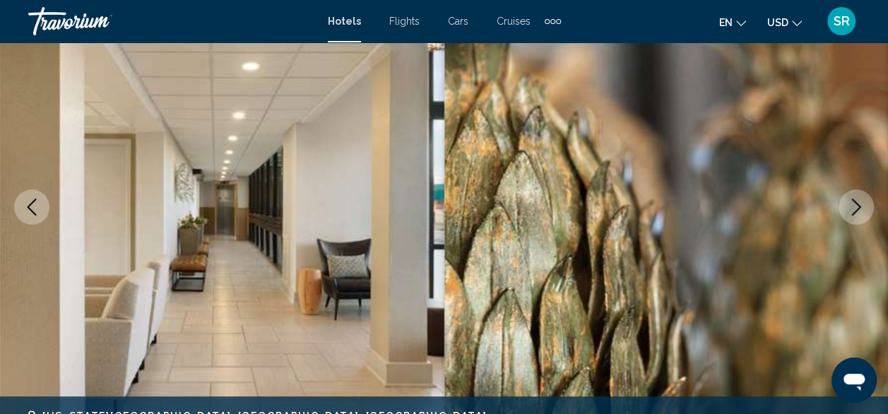
click at [860, 204] on icon "Next image" at bounding box center [856, 206] width 17 height 17
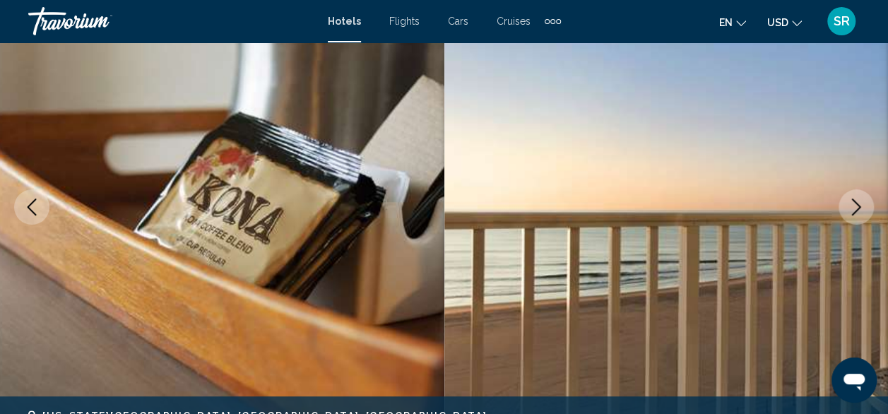
click at [860, 208] on icon "Next image" at bounding box center [856, 206] width 17 height 17
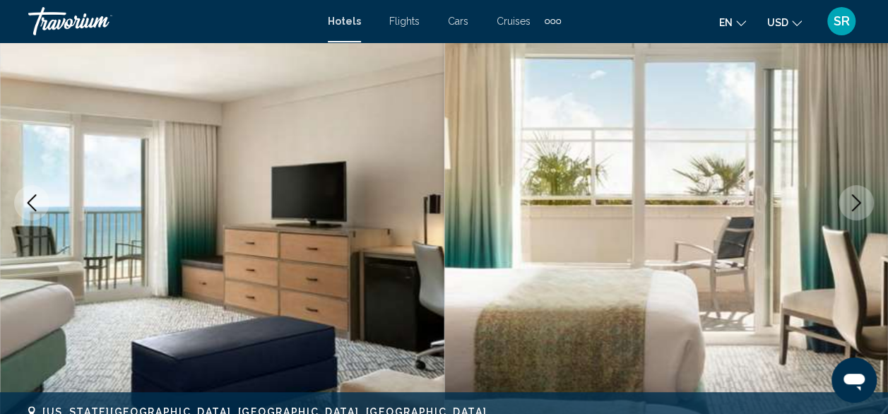
scroll to position [0, 0]
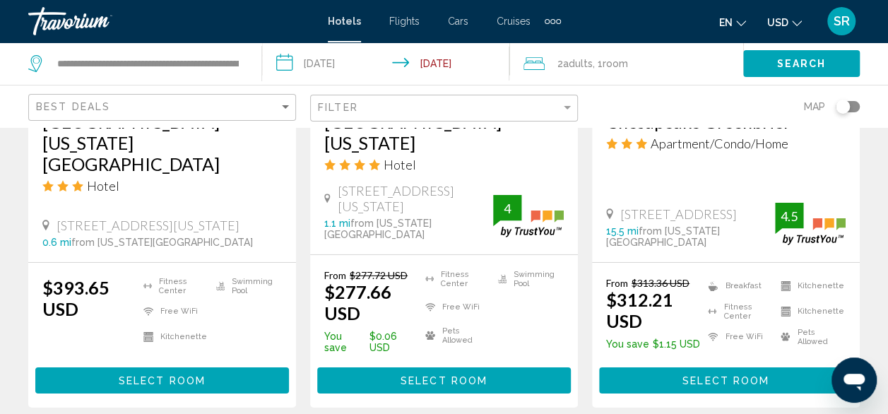
scroll to position [2111, 0]
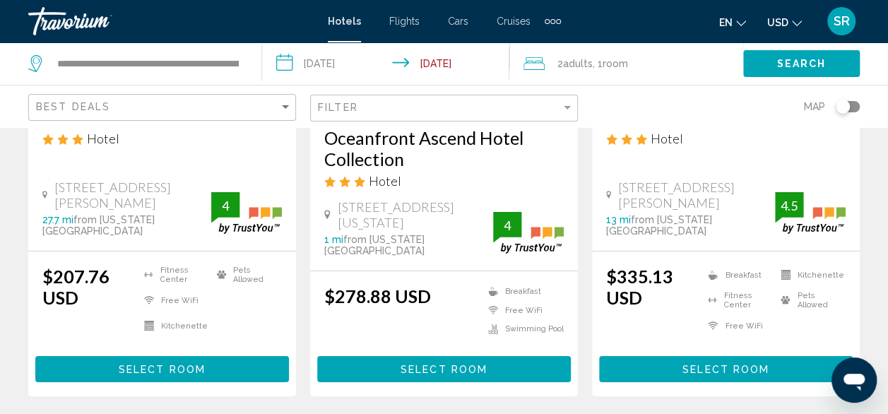
scroll to position [2100, 0]
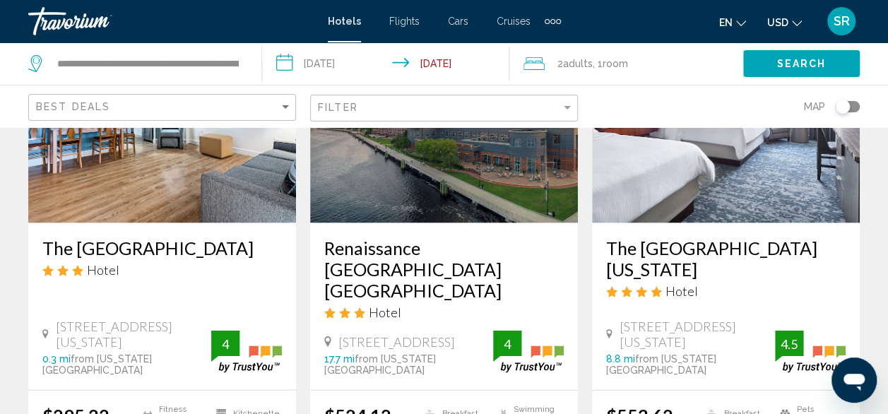
scroll to position [1221, 0]
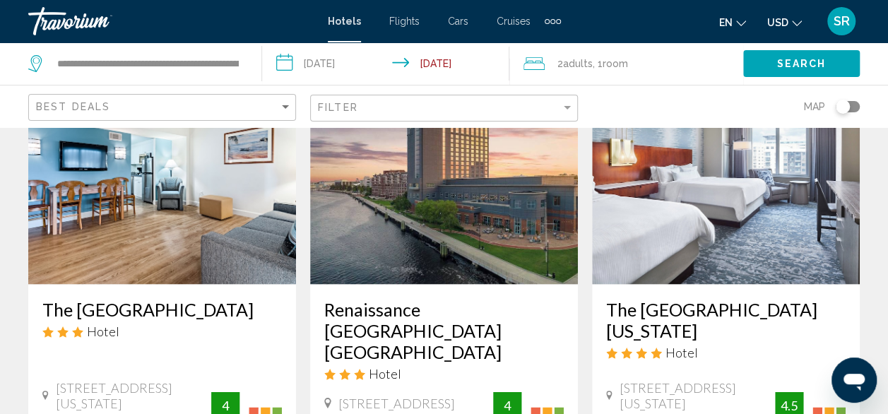
click at [884, 202] on div "Hotel Search Results - 93 places to spend your time The Baywood Bed & Breakfast…" at bounding box center [444, 75] width 888 height 2311
click at [883, 205] on div "Hotel Search Results - 93 places to spend your time The Baywood Bed & Breakfast…" at bounding box center [444, 75] width 888 height 2311
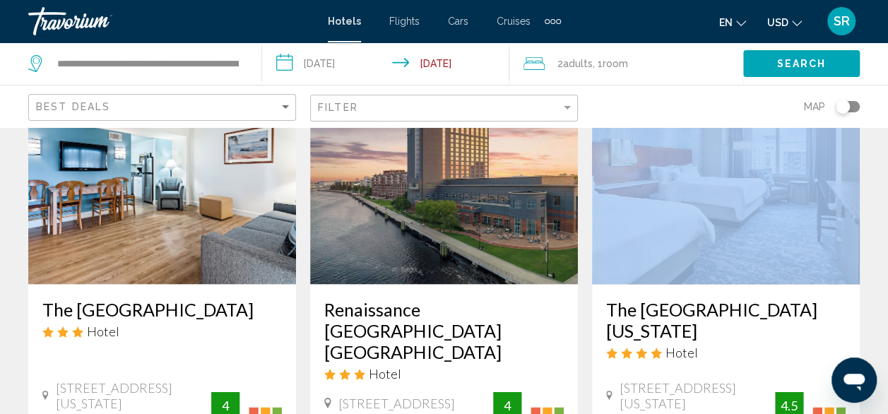
click at [883, 205] on div "Hotel Search Results - 93 places to spend your time The Baywood Bed & Breakfast…" at bounding box center [444, 75] width 888 height 2311
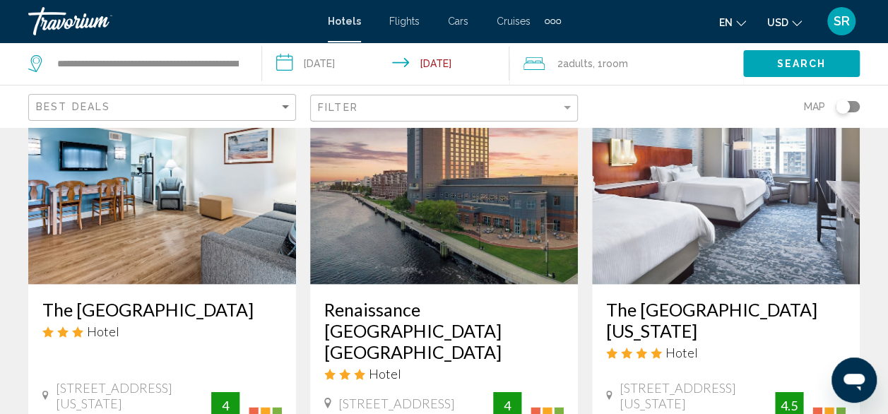
click at [685, 106] on div "Map" at bounding box center [726, 106] width 268 height 42
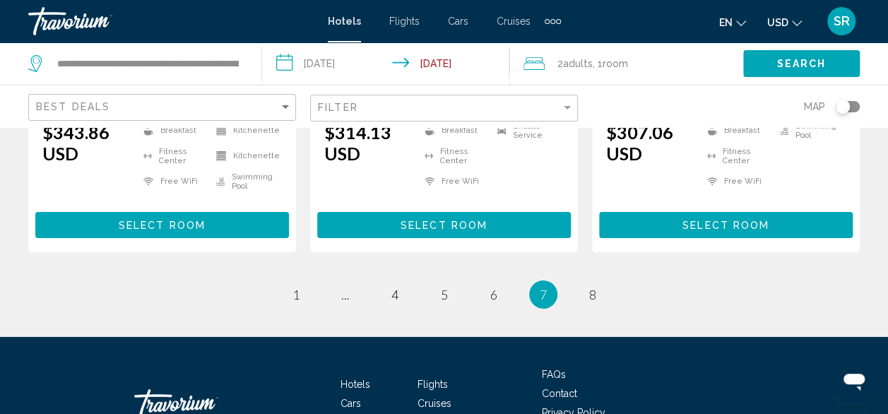
scroll to position [2241, 0]
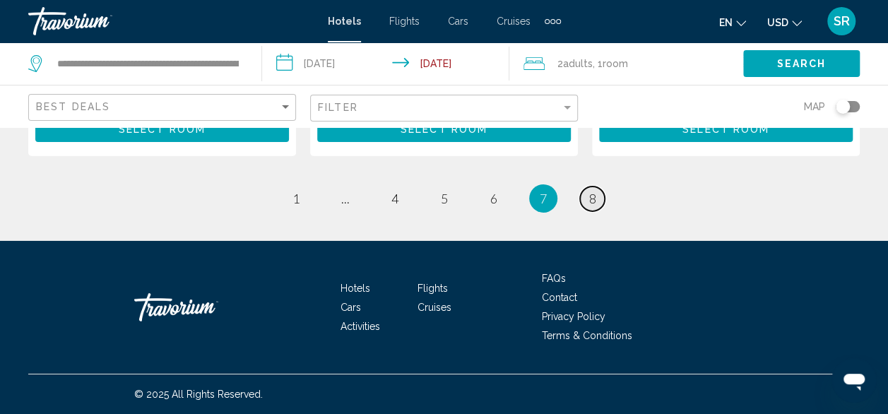
click at [589, 199] on span "8" at bounding box center [592, 199] width 7 height 16
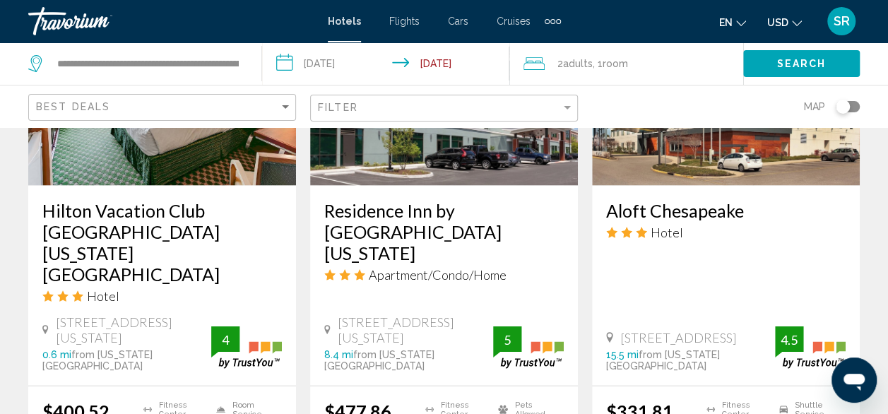
scroll to position [1328, 0]
